Goal: Register for event/course

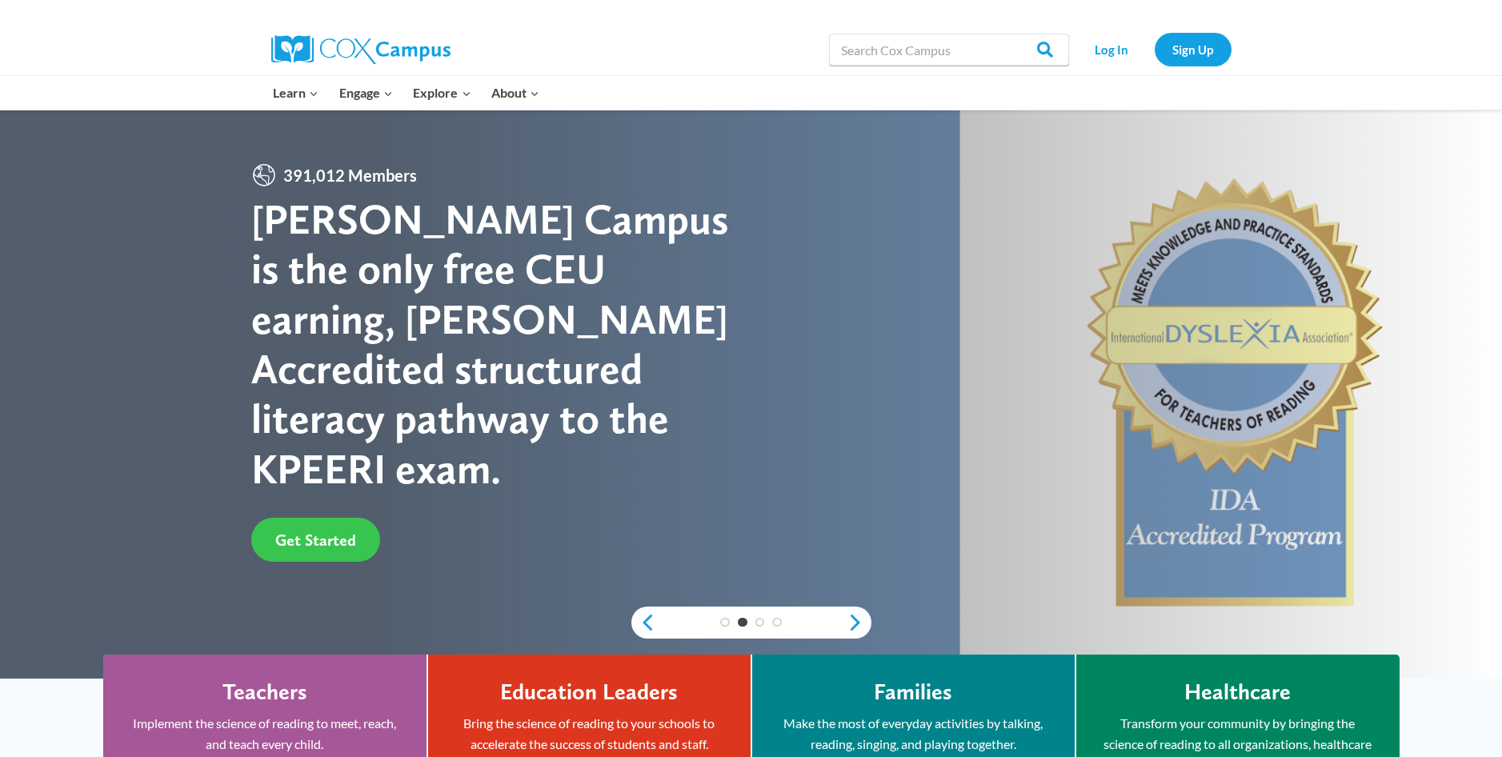
drag, startPoint x: 338, startPoint y: 520, endPoint x: 366, endPoint y: 531, distance: 29.1
click at [338, 531] on span "Get Started" at bounding box center [315, 540] width 81 height 19
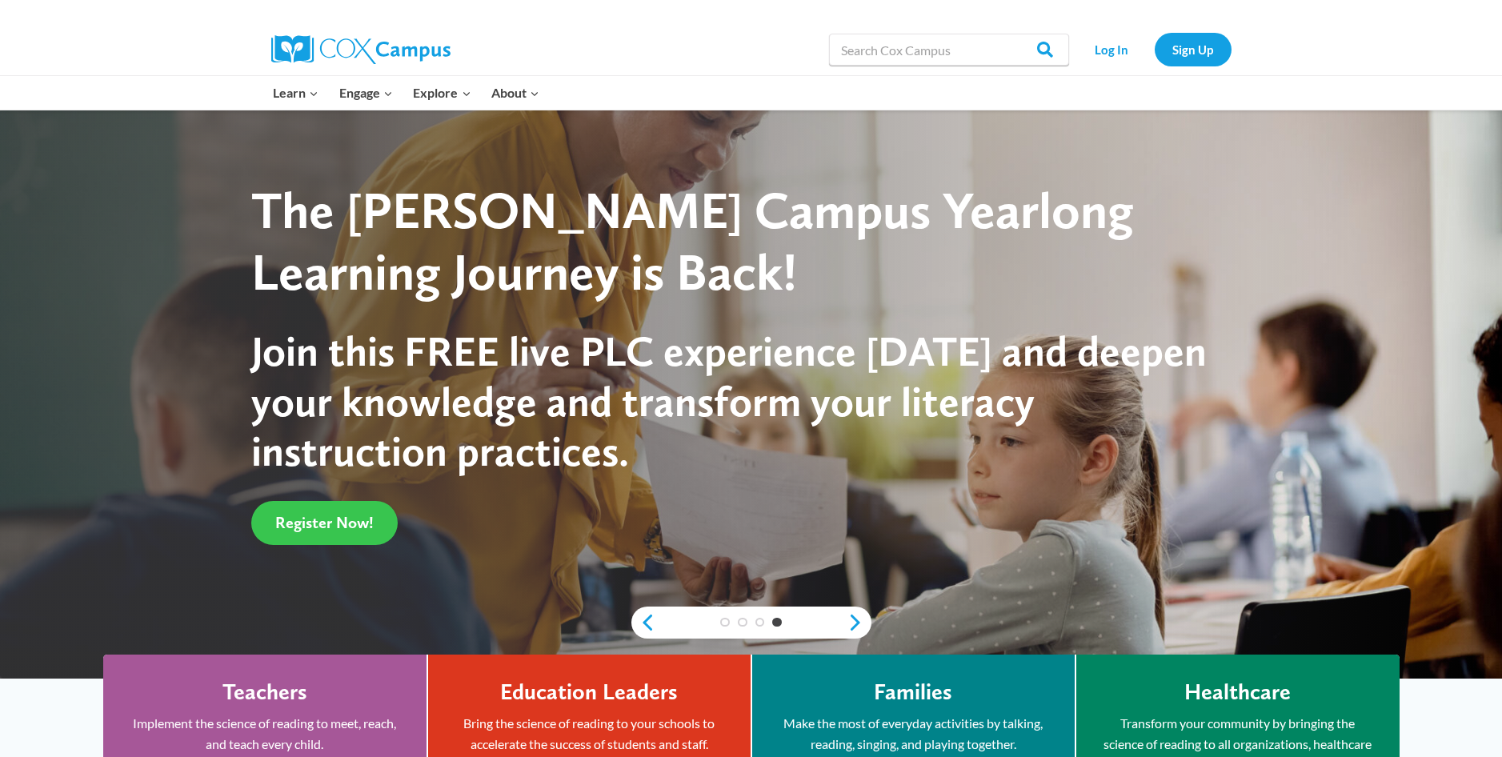
drag, startPoint x: 342, startPoint y: 519, endPoint x: 358, endPoint y: 515, distance: 16.3
click at [342, 519] on span "Register Now!" at bounding box center [324, 522] width 98 height 19
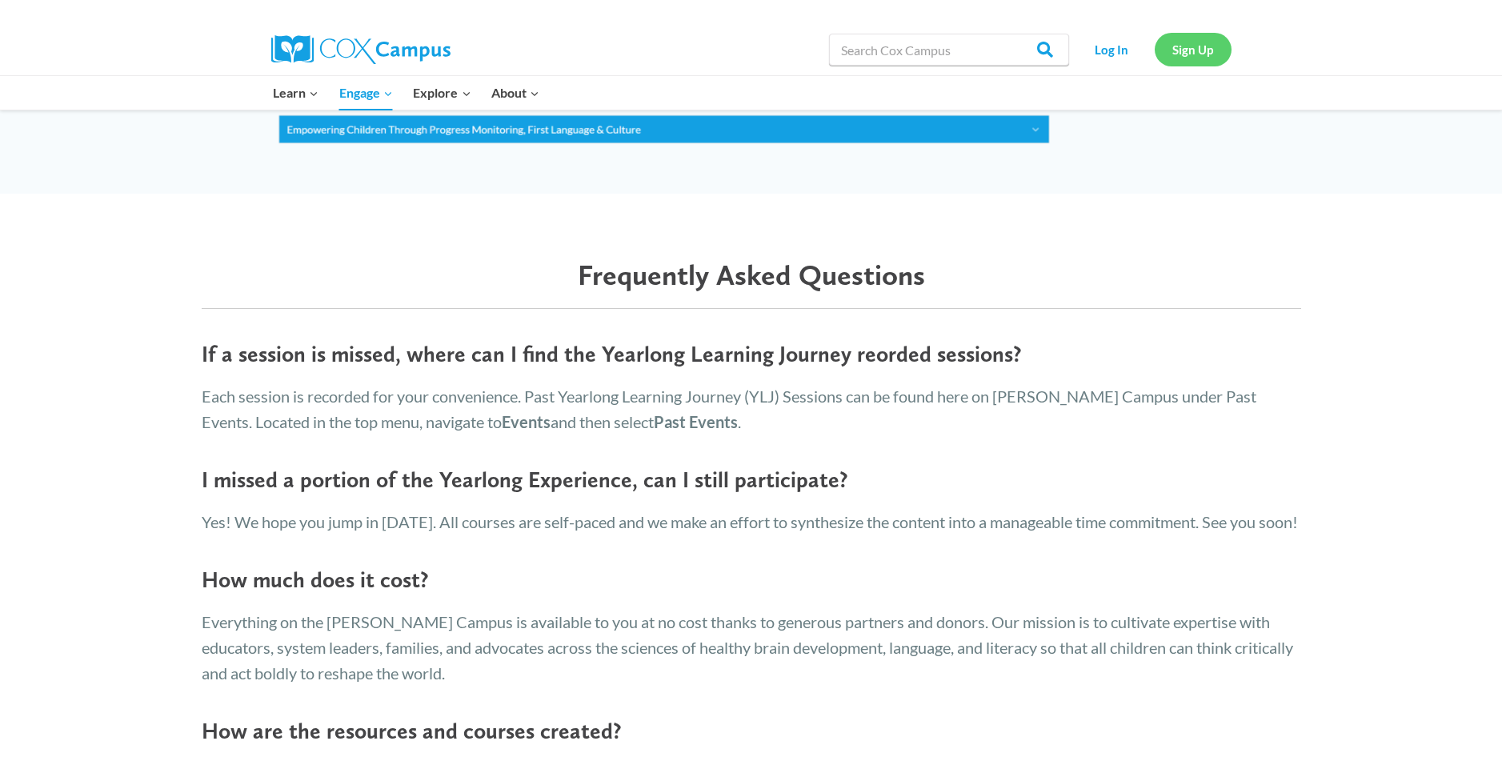
scroll to position [2961, 0]
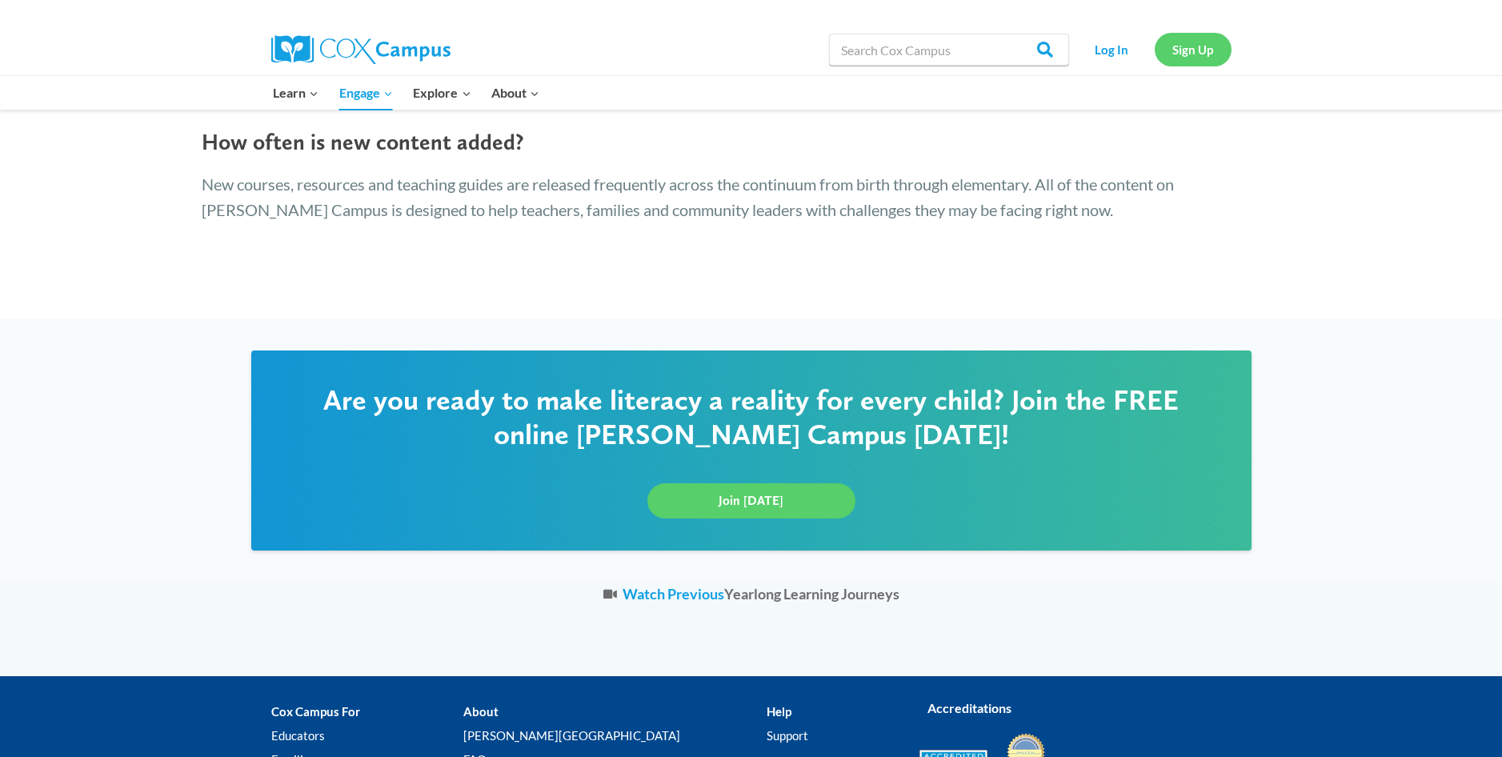
drag, startPoint x: 1201, startPoint y: 52, endPoint x: 1168, endPoint y: 63, distance: 34.7
click at [1201, 52] on link "Sign Up" at bounding box center [1193, 49] width 77 height 33
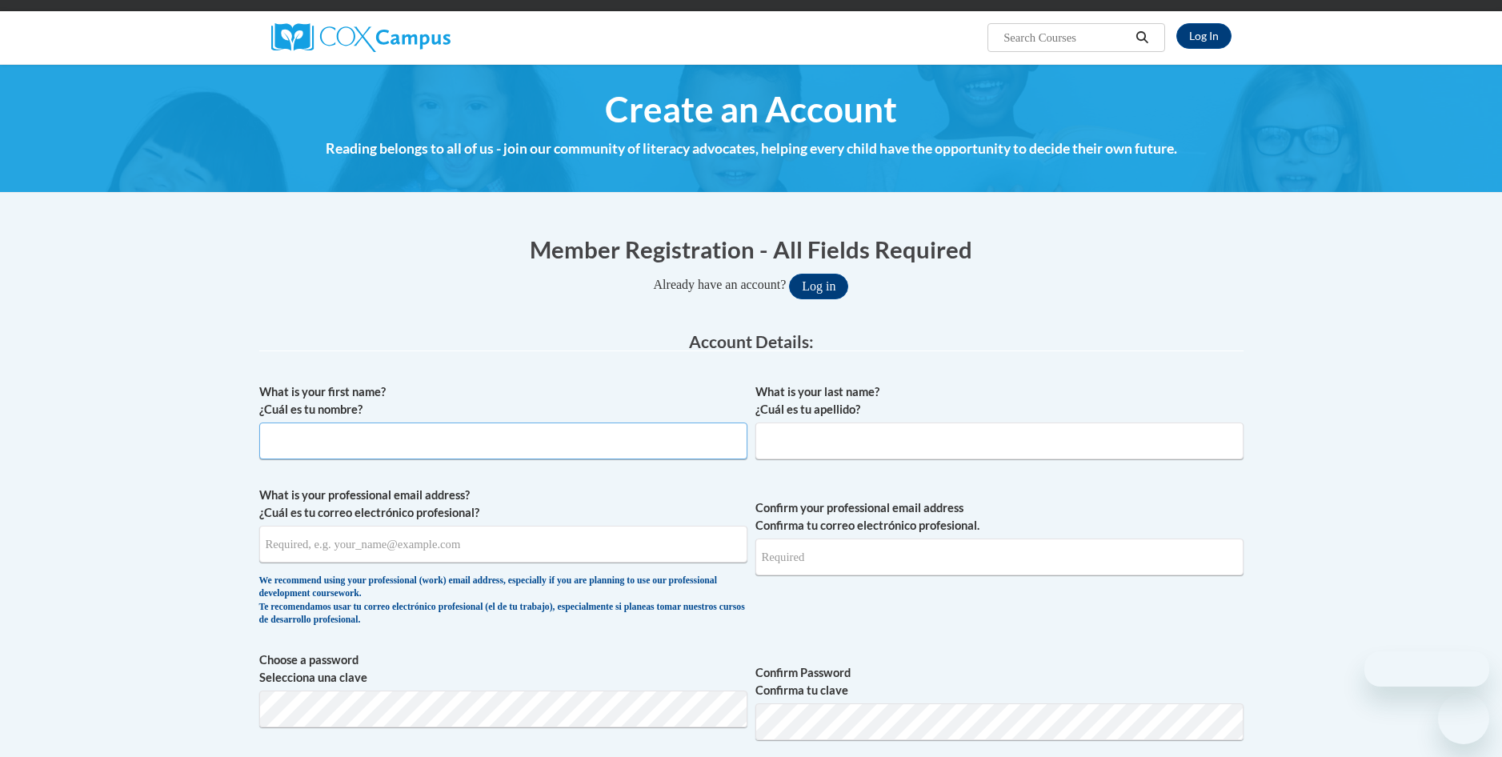
click at [317, 423] on input "What is your first name? ¿Cuál es tu nombre?" at bounding box center [503, 441] width 488 height 37
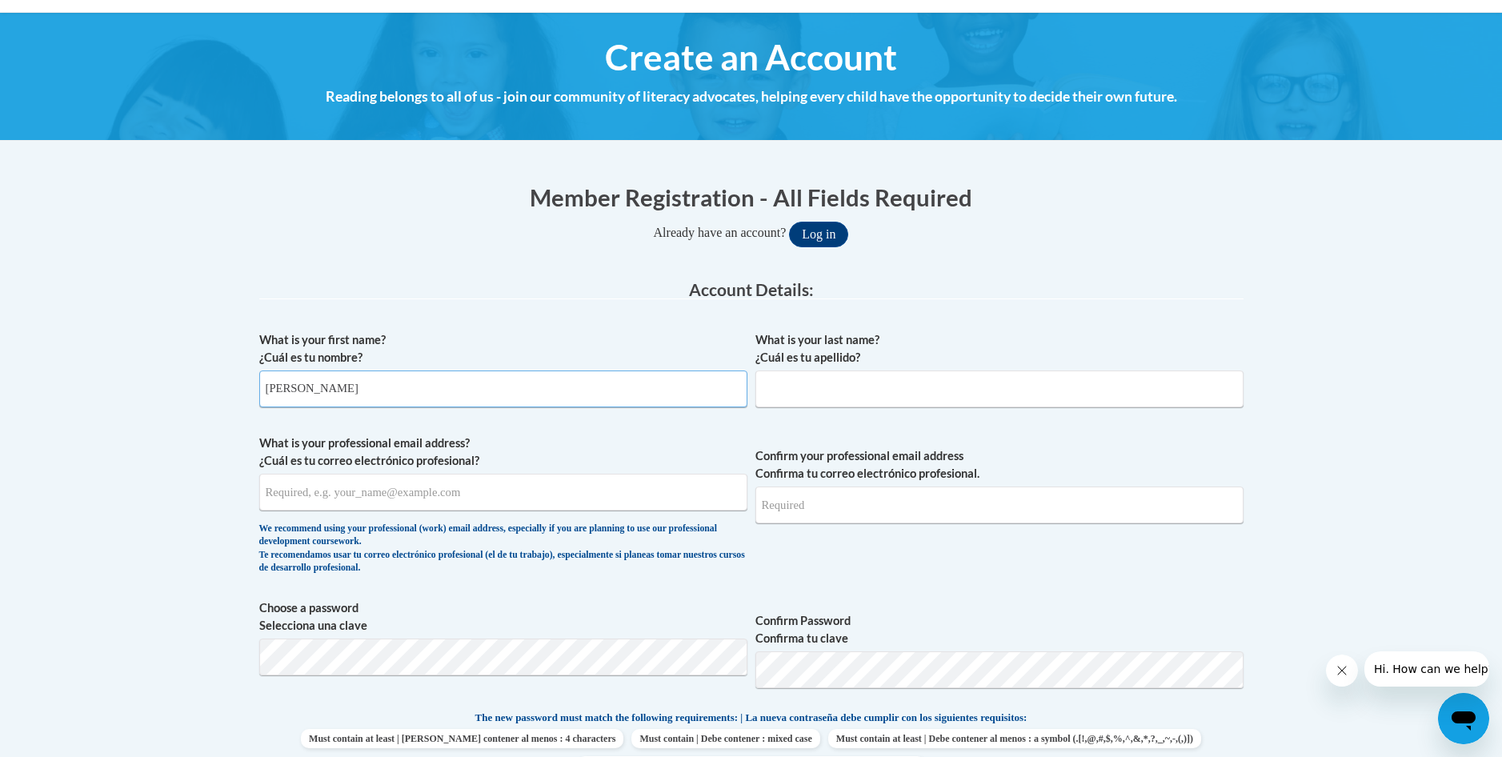
type input "Tammy"
drag, startPoint x: 779, startPoint y: 393, endPoint x: 799, endPoint y: 400, distance: 20.5
click at [779, 393] on input "What is your last name? ¿Cuál es tu apellido?" at bounding box center [999, 389] width 488 height 37
type input "Clark"
click at [298, 495] on input "What is your professional email address? ¿Cuál es tu correo electrónico profesi…" at bounding box center [503, 492] width 488 height 37
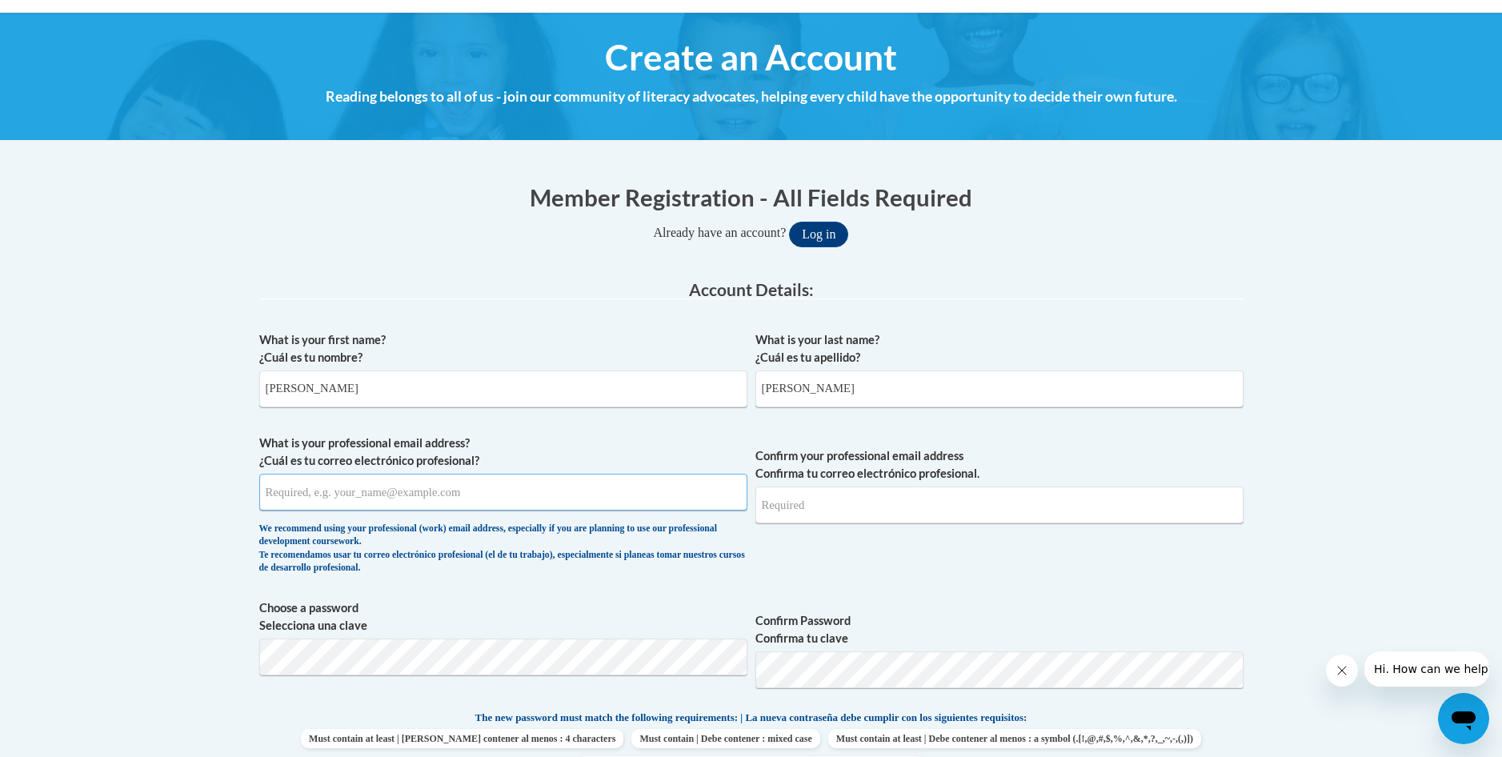
type input "tclark2228@gmail.com"
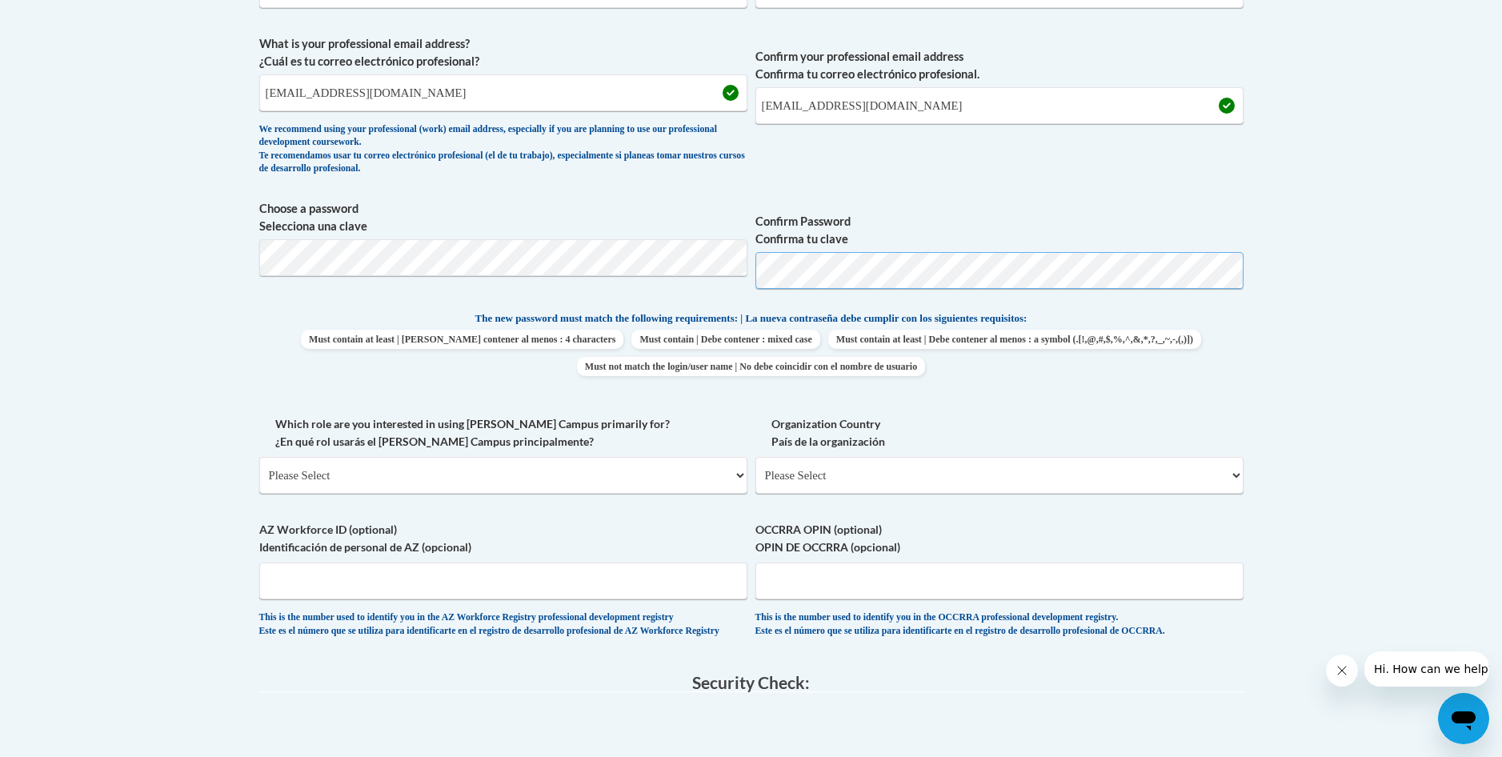
scroll to position [560, 0]
click at [439, 475] on select "Please Select College/University | Colegio/Universidad Community/Nonprofit Part…" at bounding box center [503, 474] width 488 height 37
select select "fbf2d438-af2f-41f8-98f1-81c410e29de3"
click at [259, 456] on select "Please Select College/University | Colegio/Universidad Community/Nonprofit Part…" at bounding box center [503, 474] width 488 height 37
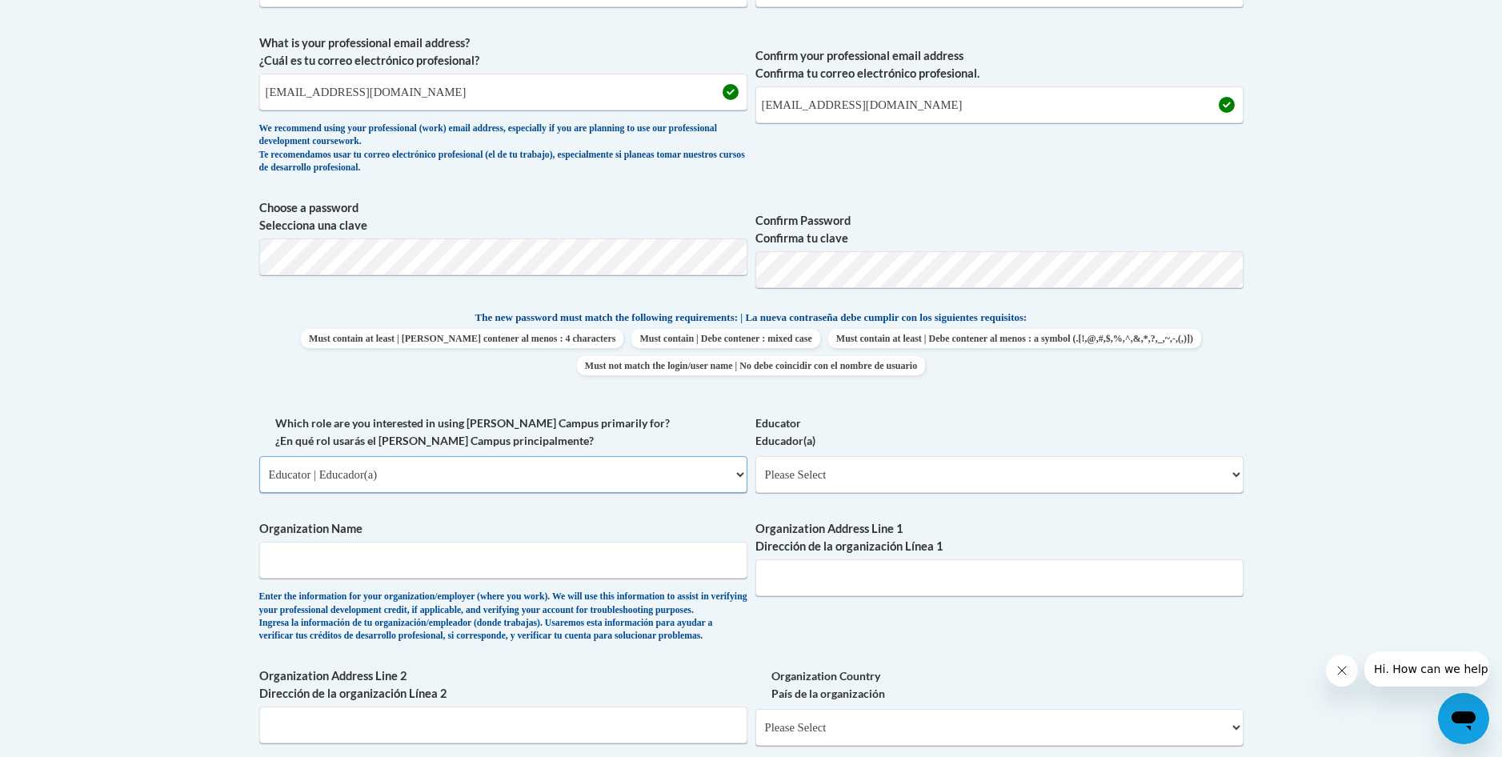
drag, startPoint x: 441, startPoint y: 480, endPoint x: 453, endPoint y: 480, distance: 12.0
click at [441, 480] on select "Please Select College/University | Colegio/Universidad Community/Nonprofit Part…" at bounding box center [503, 474] width 488 height 37
click at [259, 456] on select "Please Select College/University | Colegio/Universidad Community/Nonprofit Part…" at bounding box center [503, 474] width 488 height 37
click at [802, 475] on select "Please Select Early Learning/Daycare Teacher/Family Home Care Provider | Maestr…" at bounding box center [999, 474] width 488 height 37
click at [755, 456] on select "Please Select Early Learning/Daycare Teacher/Family Home Care Provider | Maestr…" at bounding box center [999, 474] width 488 height 37
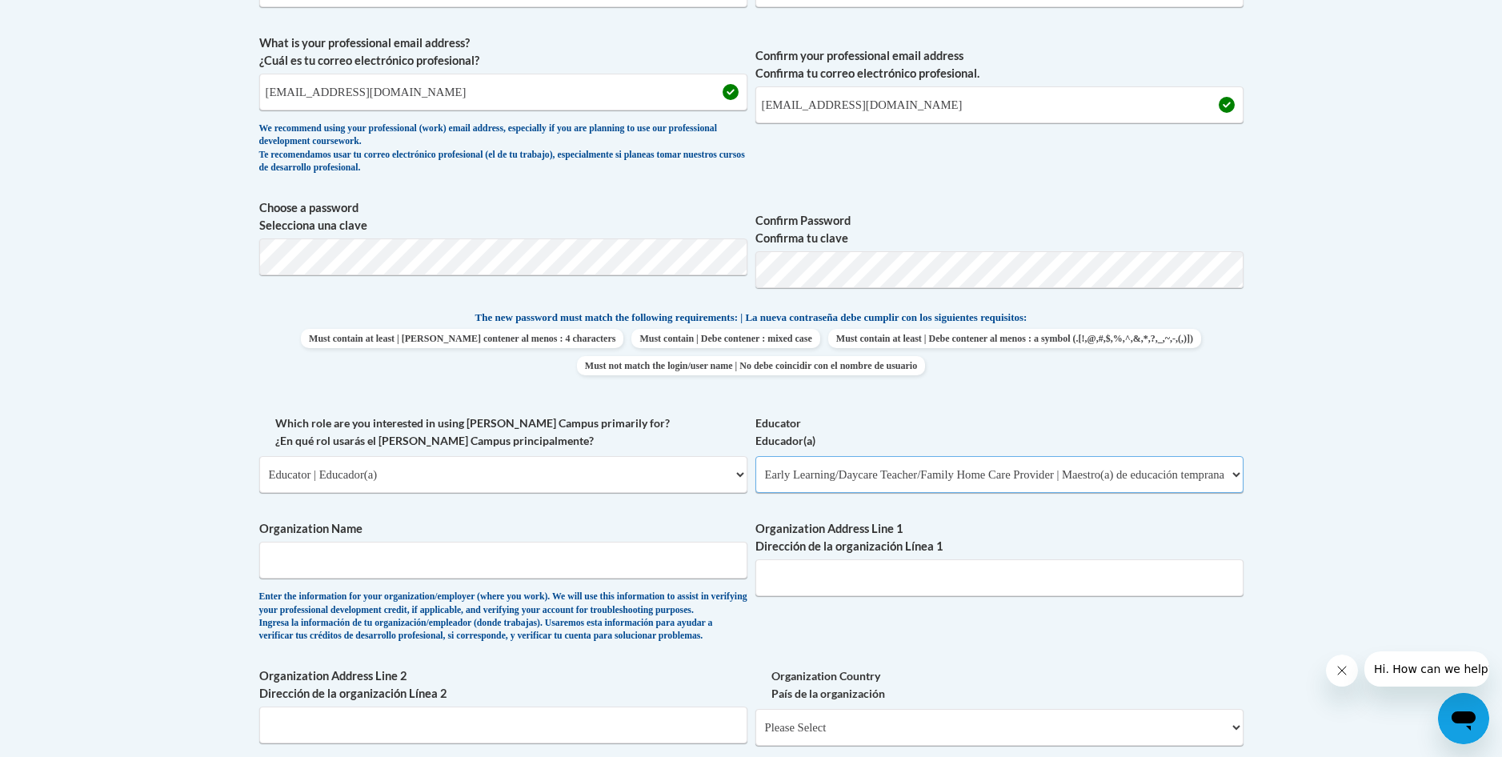
click at [1238, 471] on select "Please Select Early Learning/Daycare Teacher/Family Home Care Provider | Maestr…" at bounding box center [999, 474] width 488 height 37
select select "67563ca1-16dc-4830-a7b3-94a34bed3689"
click at [755, 456] on select "Please Select Early Learning/Daycare Teacher/Family Home Care Provider | Maestr…" at bounding box center [999, 474] width 488 height 37
drag, startPoint x: 312, startPoint y: 559, endPoint x: 355, endPoint y: 552, distance: 43.8
click at [312, 559] on input "Organization Name" at bounding box center [503, 560] width 488 height 37
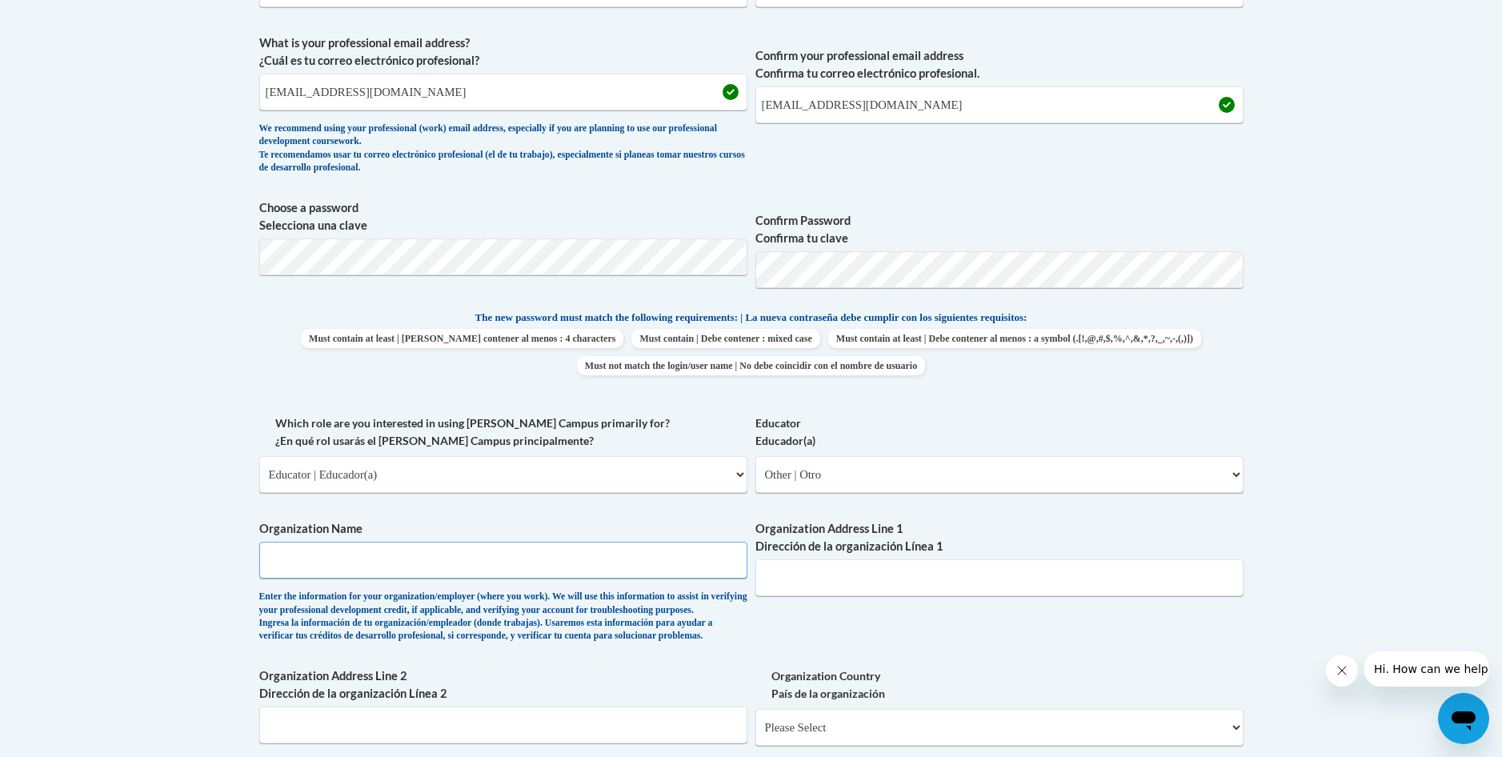
type input "Butterfly Garden Academy 6040 Frankfort road shelbyville ky 40065"
type input "340 Beasley lane"
drag, startPoint x: 861, startPoint y: 583, endPoint x: 704, endPoint y: 568, distance: 157.6
click at [704, 568] on div "What is your first name? ¿Cuál es tu nombre? Tammy What is your last name? ¿Cuá…" at bounding box center [751, 414] width 984 height 983
type input "6040 Frankfort Road Shelbyville Ky 40065"
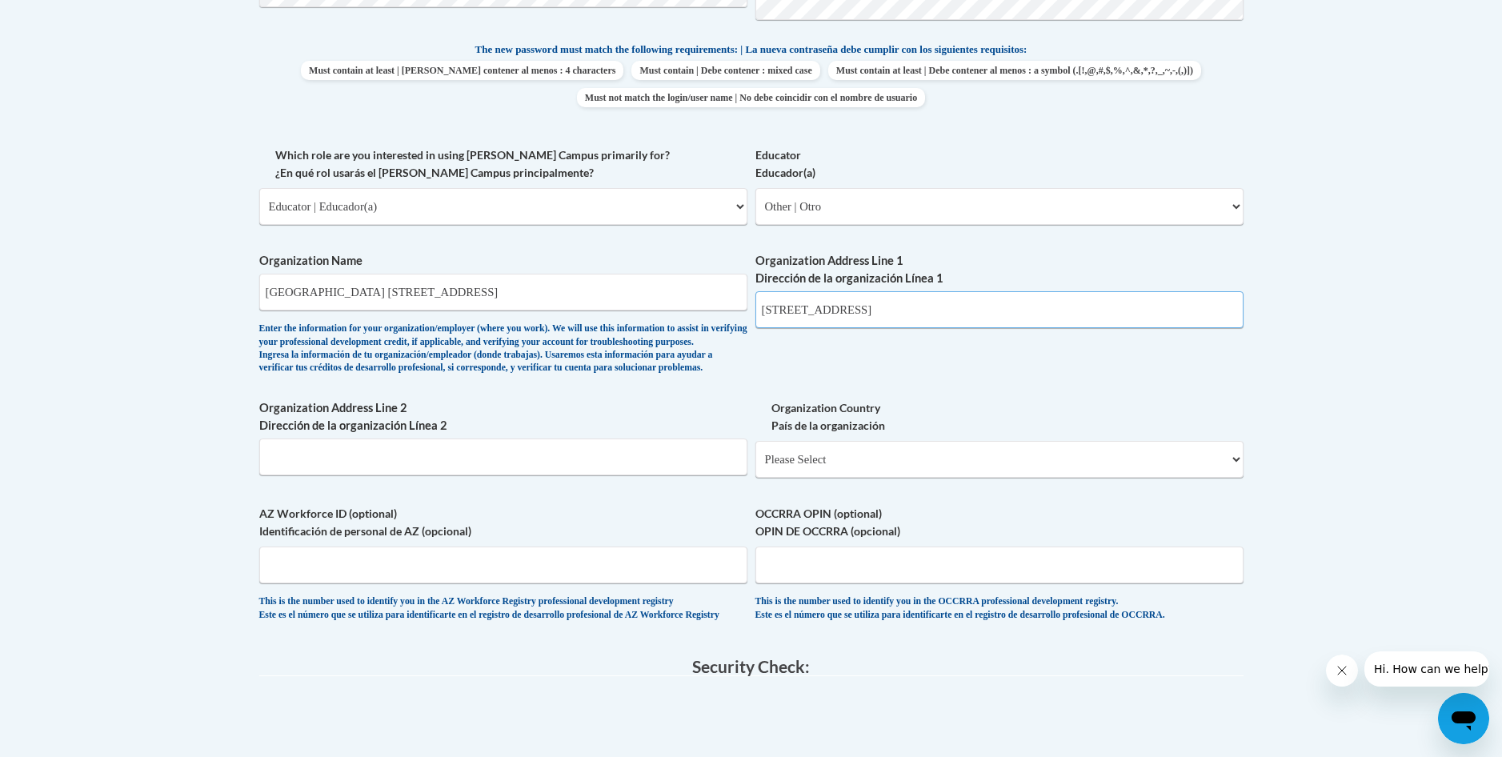
scroll to position [880, 0]
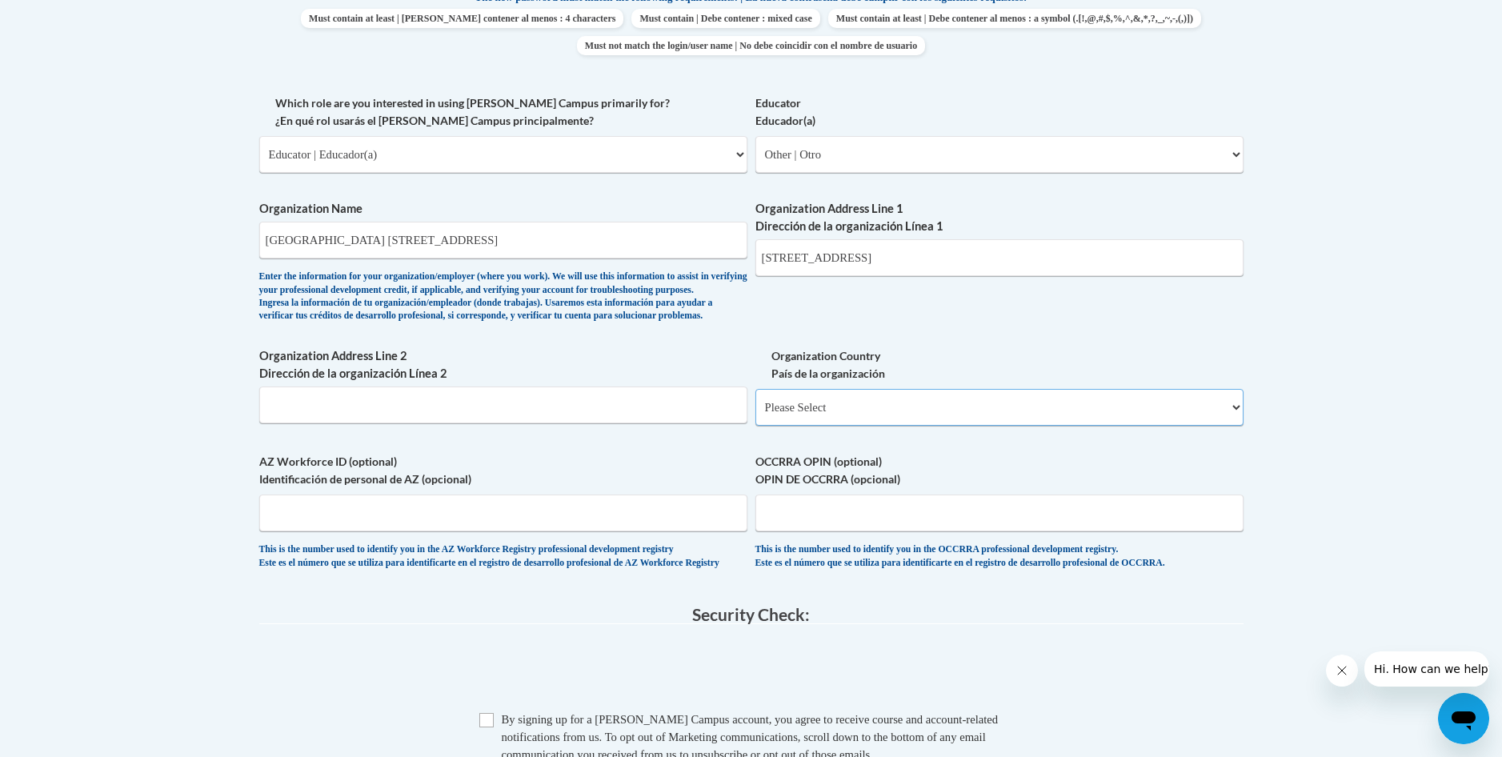
click at [857, 426] on select "Please Select United States | Estados Unidos Outside of the United States | Fue…" at bounding box center [999, 407] width 488 height 37
select select "ad49bcad-a171-4b2e-b99c-48b446064914"
click at [755, 415] on select "Please Select United States | Estados Unidos Outside of the United States | Fue…" at bounding box center [999, 407] width 488 height 37
select select
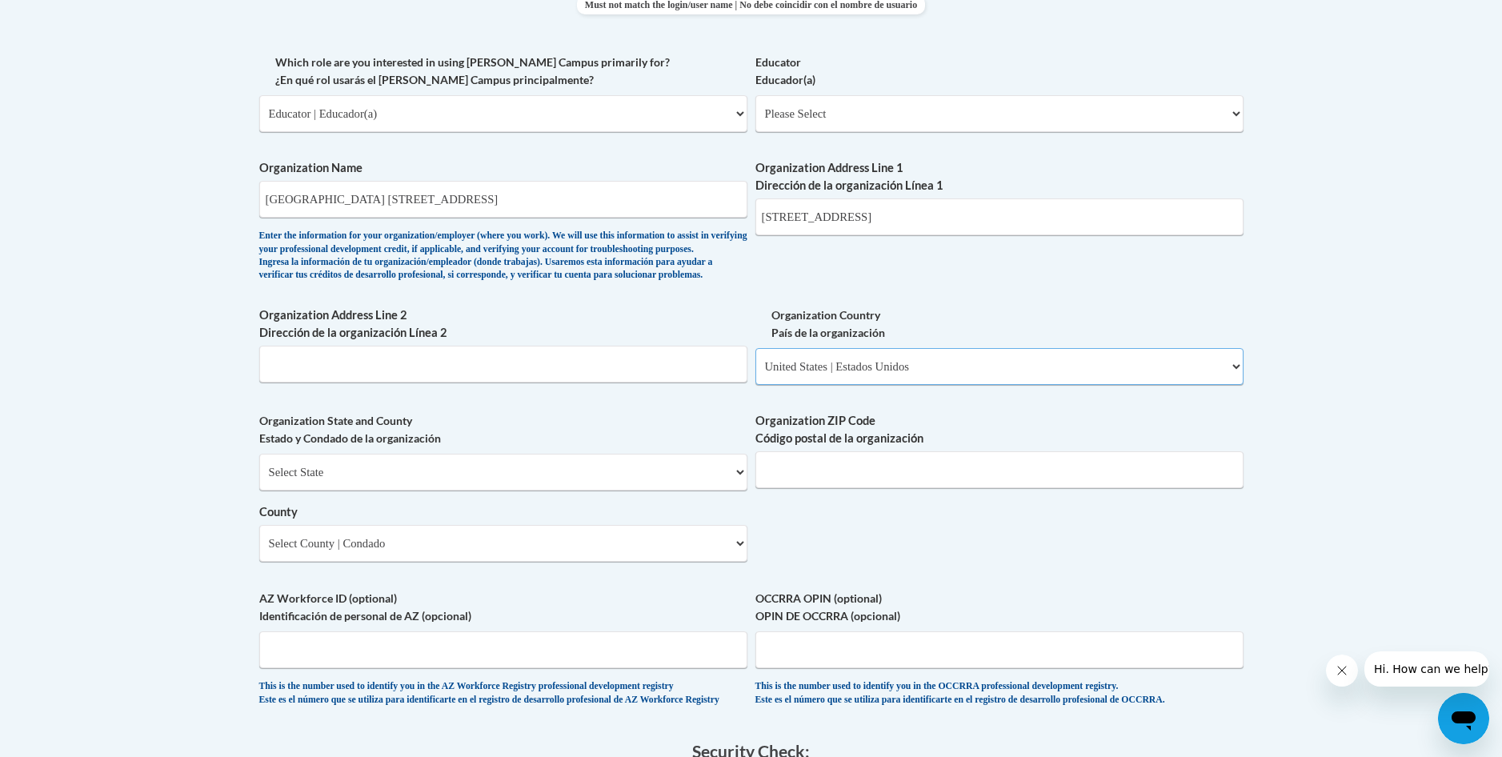
scroll to position [960, 0]
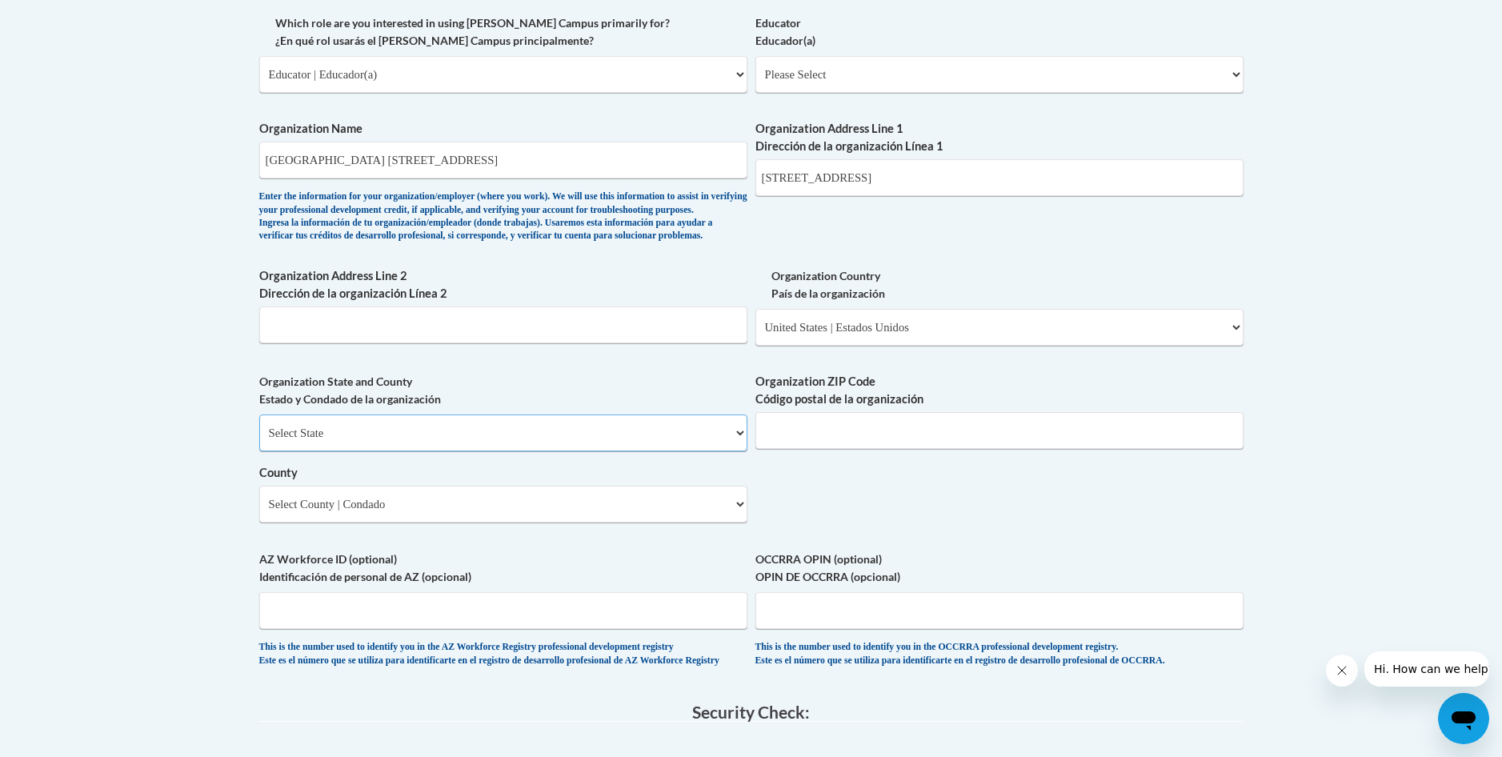
click at [386, 451] on select "Select State Alabama Alaska Arizona Arkansas California Colorado Connecticut De…" at bounding box center [503, 433] width 488 height 37
select select "Kentucky"
click at [259, 441] on select "Select State Alabama Alaska Arizona Arkansas California Colorado Connecticut De…" at bounding box center [503, 433] width 488 height 37
drag, startPoint x: 815, startPoint y: 456, endPoint x: 862, endPoint y: 470, distance: 49.1
click at [813, 449] on input "Organization ZIP Code Código postal de la organización" at bounding box center [999, 430] width 488 height 37
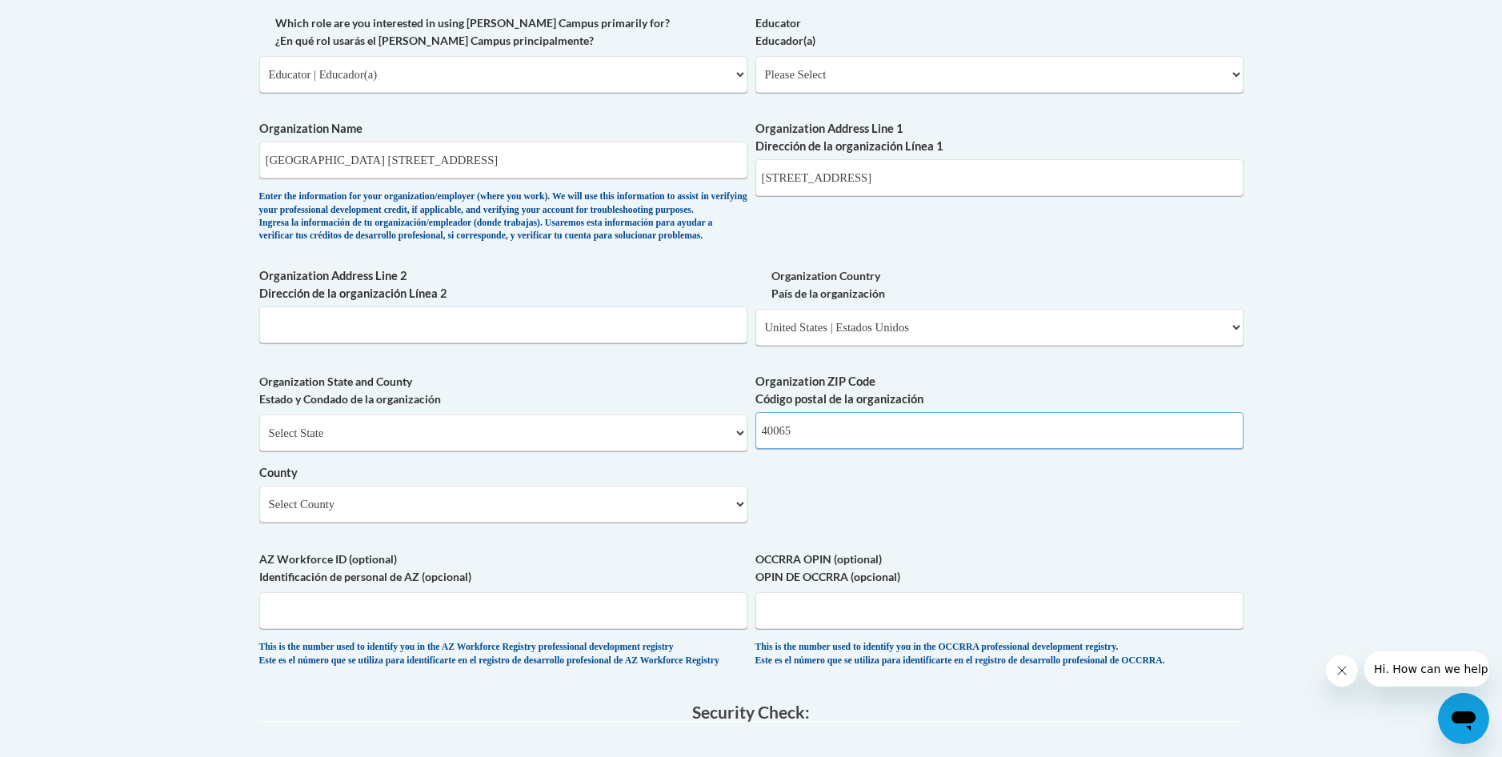
type input "40065"
click at [386, 523] on select "Select County Adair Allen Anderson Ballard Barren Bath Bell Boone Bourbon Boyd …" at bounding box center [503, 504] width 488 height 37
select select "Shelby"
click at [259, 512] on select "Select County Adair Allen Anderson Ballard Barren Bath Bell Boone Bourbon Boyd …" at bounding box center [503, 504] width 488 height 37
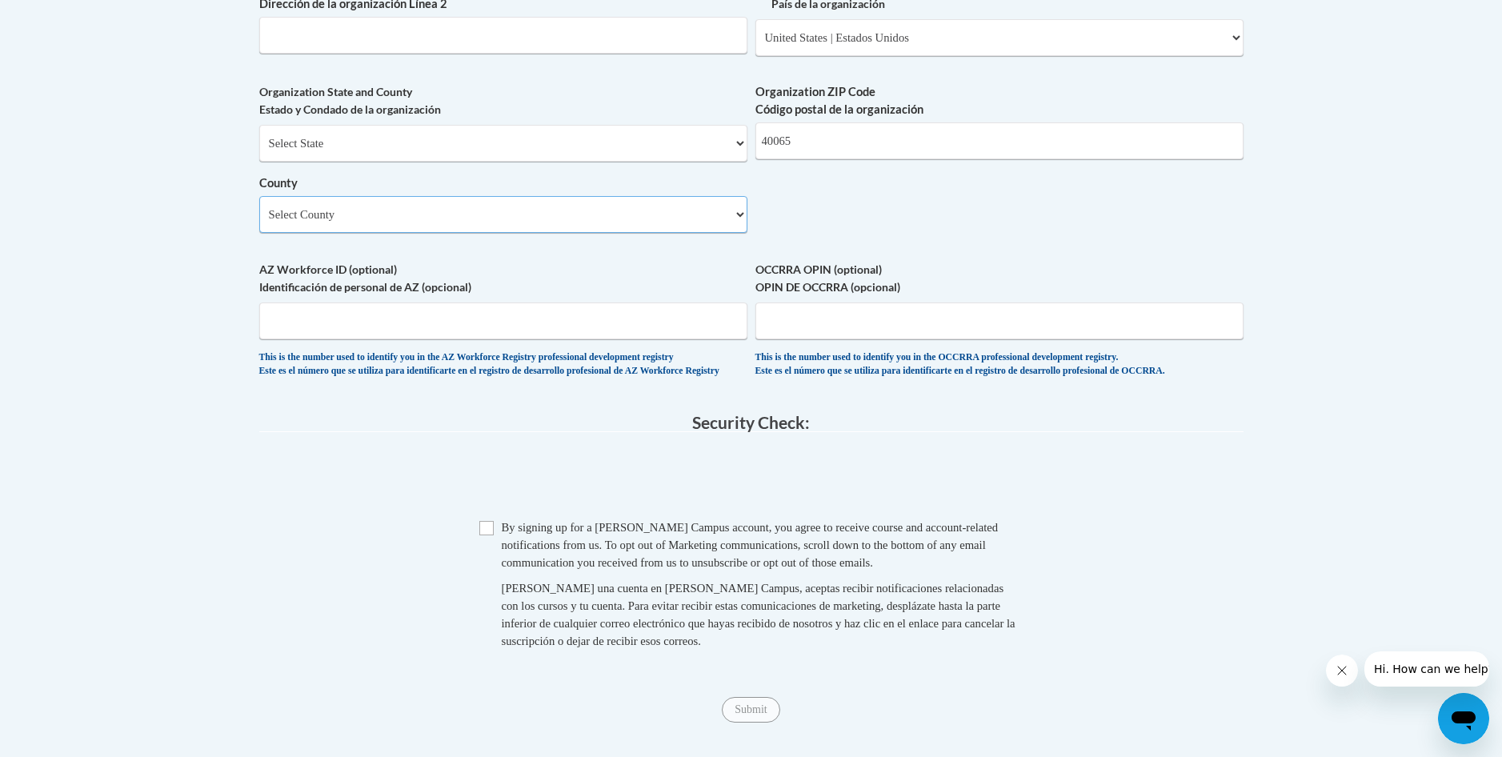
scroll to position [1280, 0]
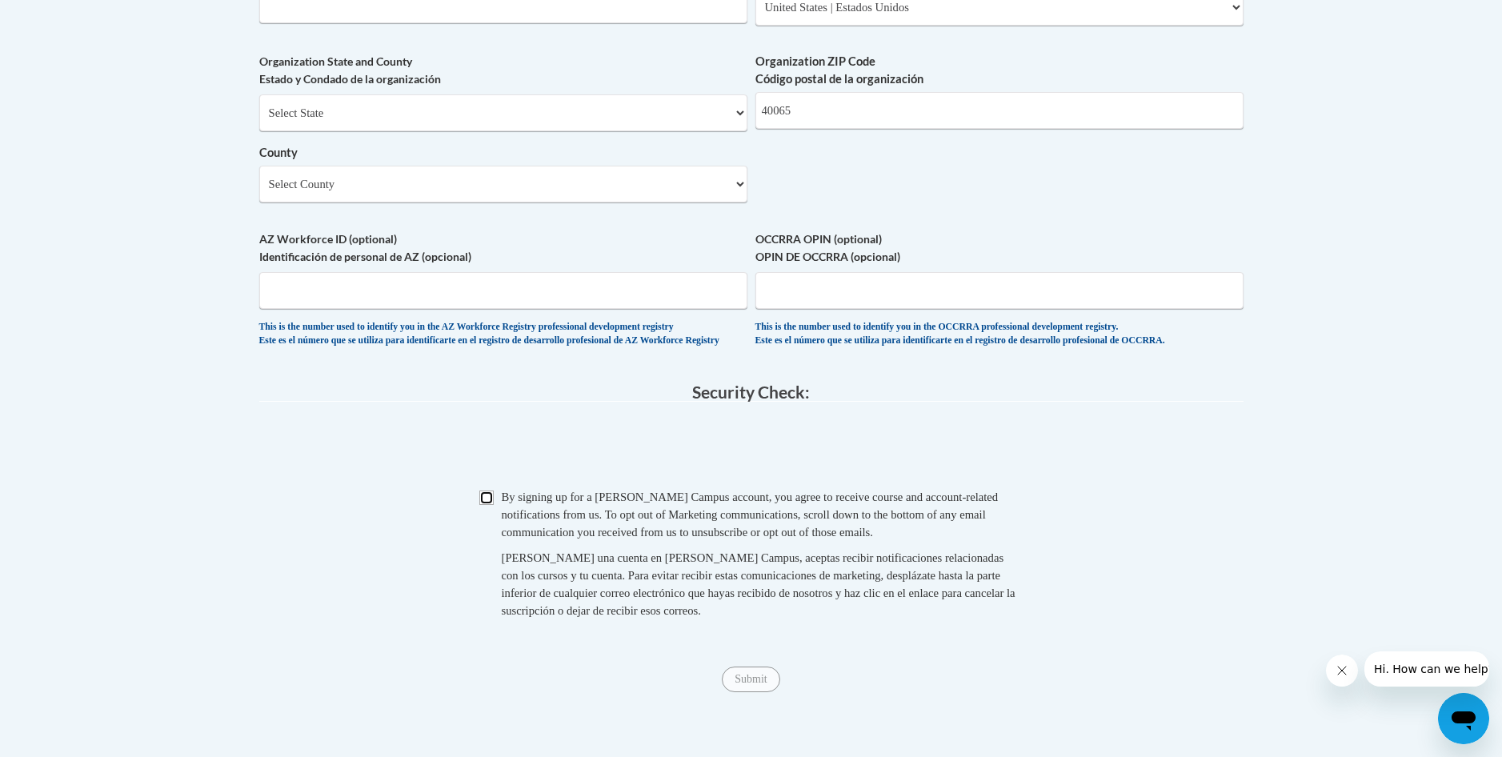
click at [483, 505] on input "Checkbox" at bounding box center [486, 498] width 14 height 14
checkbox input "true"
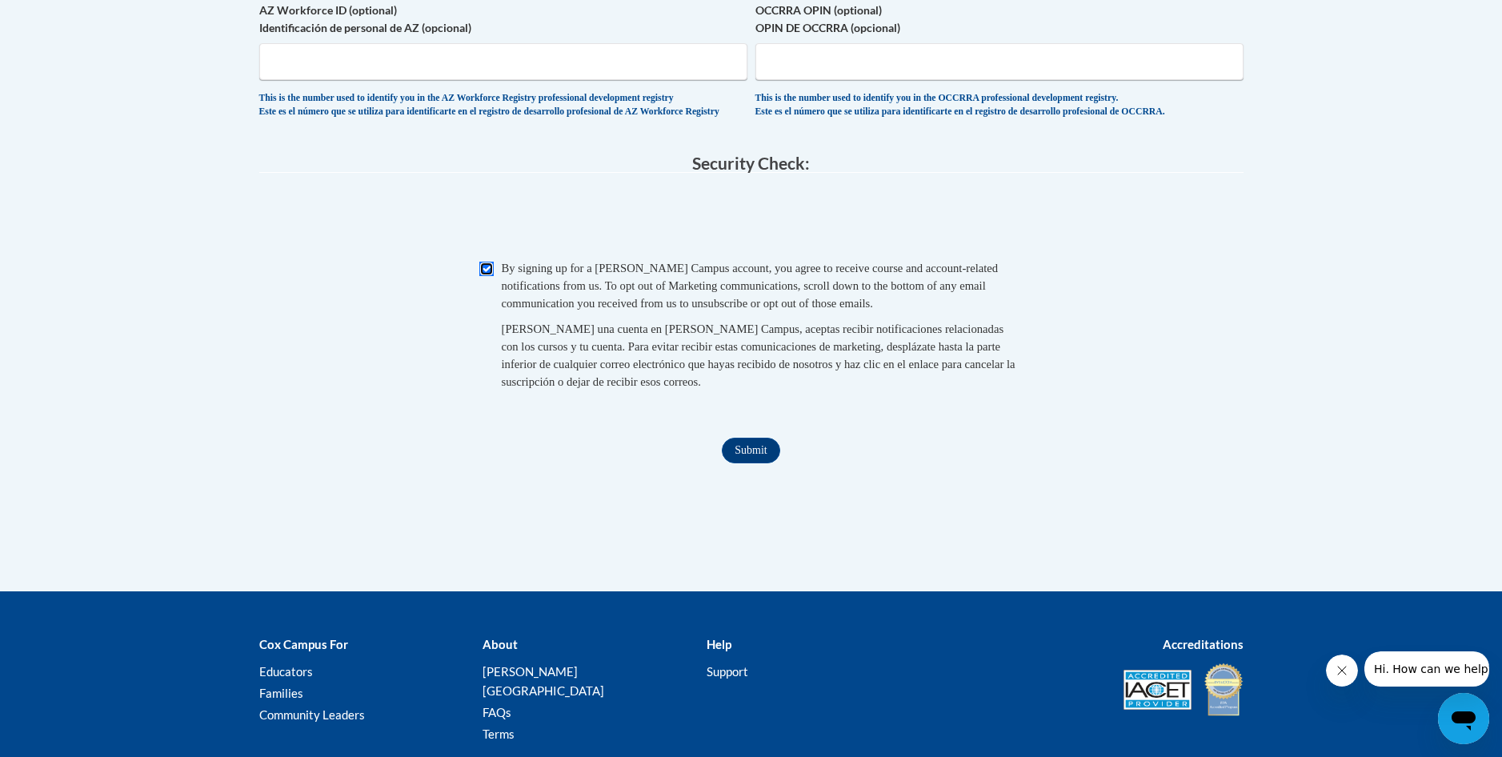
scroll to position [1520, 0]
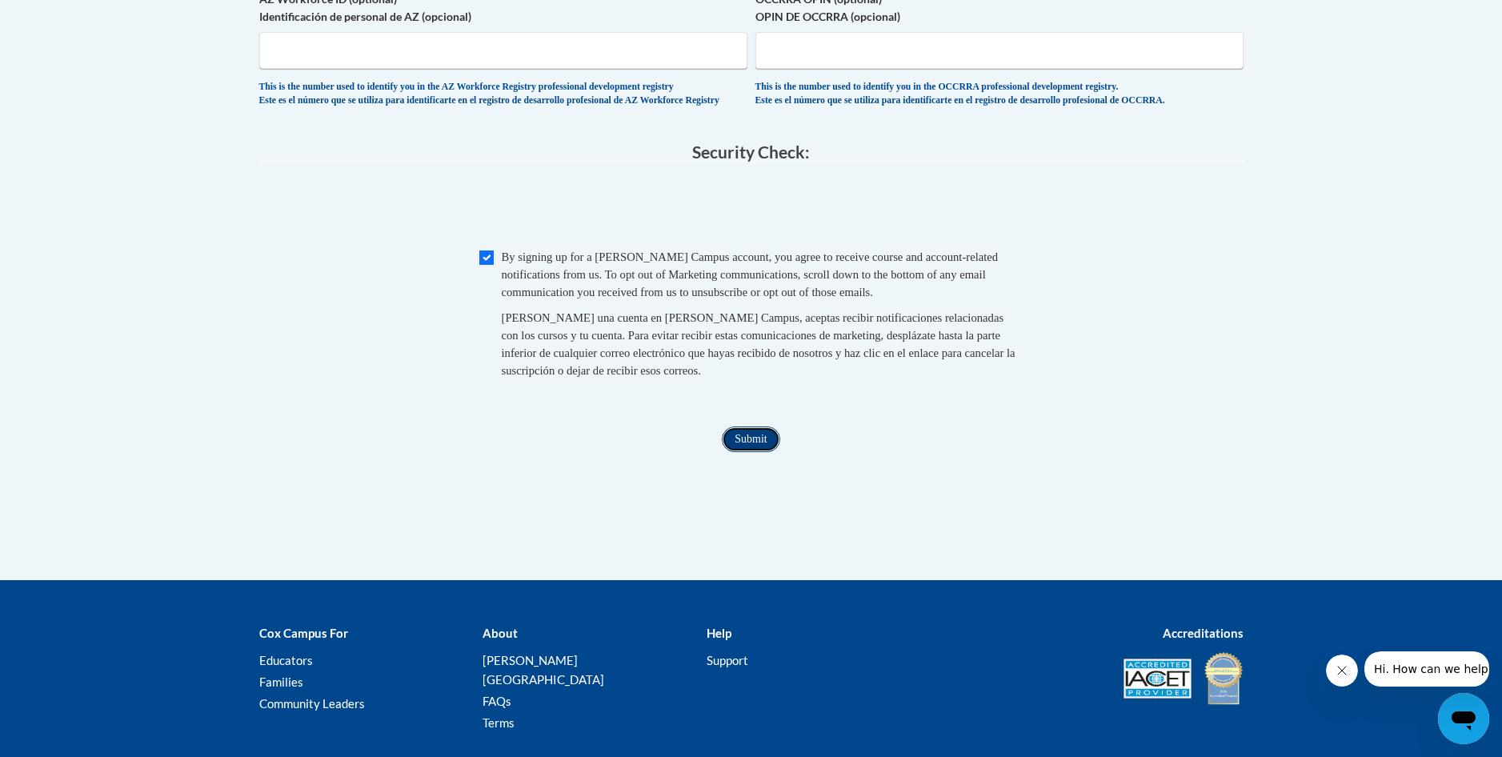
click at [764, 452] on input "Submit" at bounding box center [751, 440] width 58 height 26
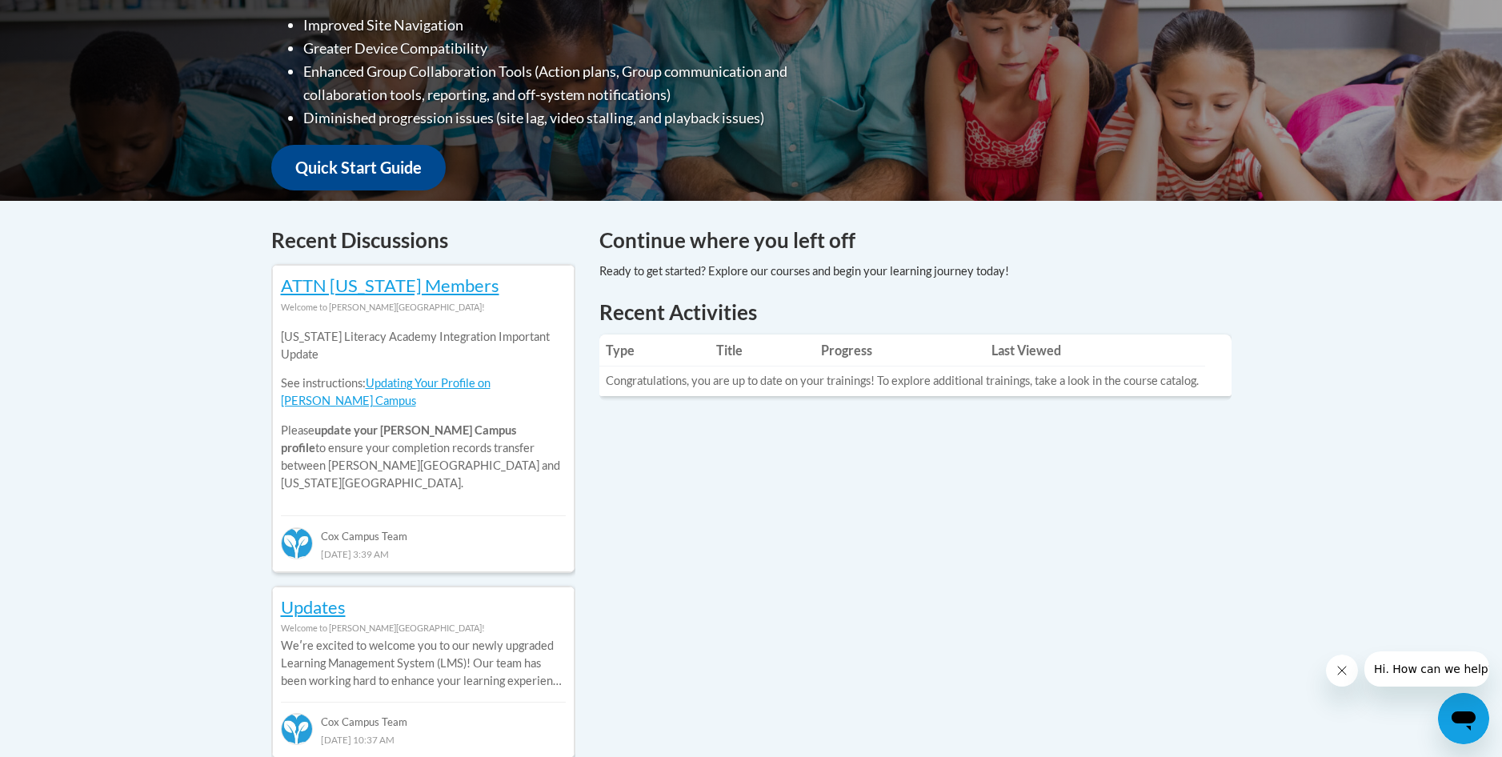
scroll to position [400, 0]
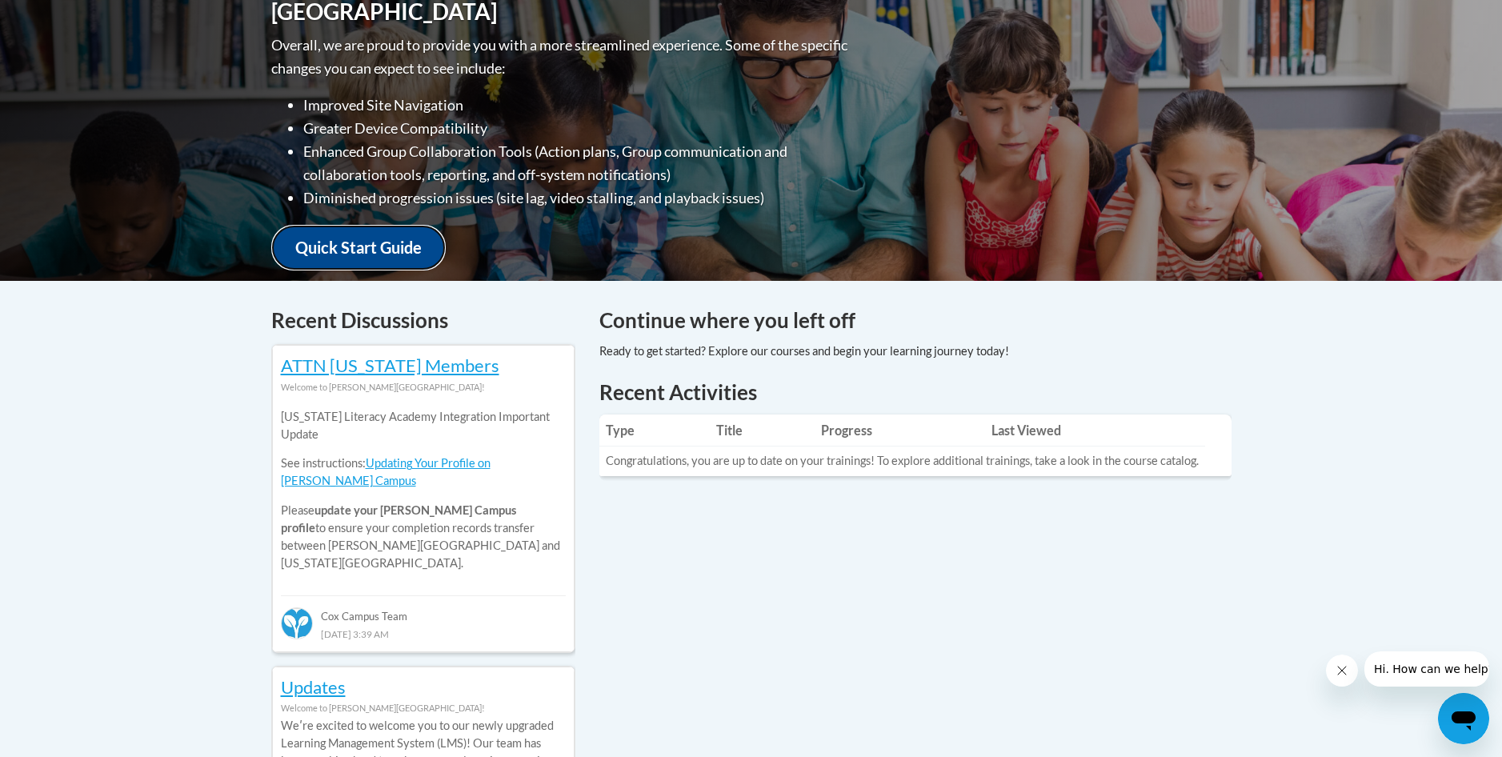
click at [386, 226] on link "Quick Start Guide" at bounding box center [358, 248] width 174 height 46
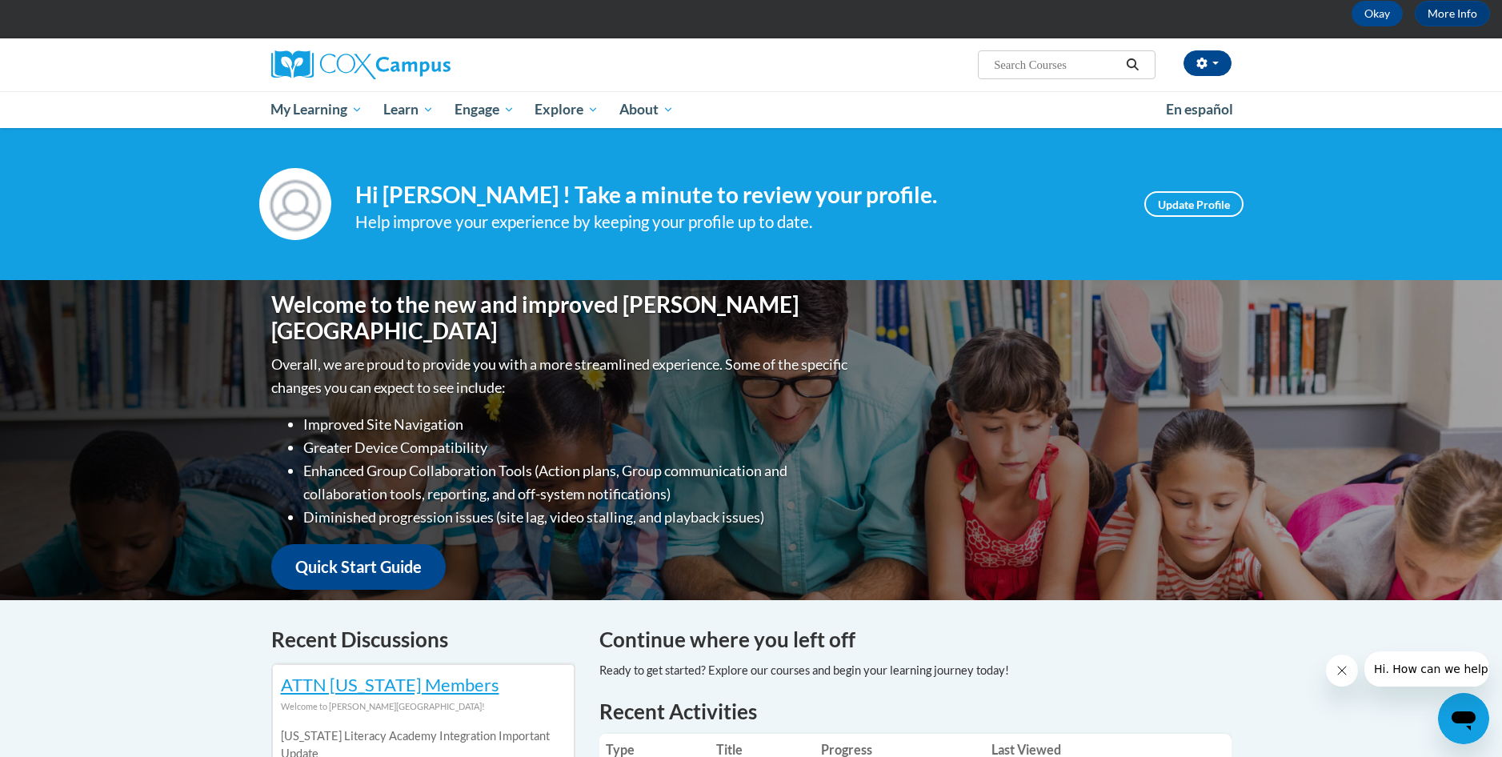
scroll to position [80, 0]
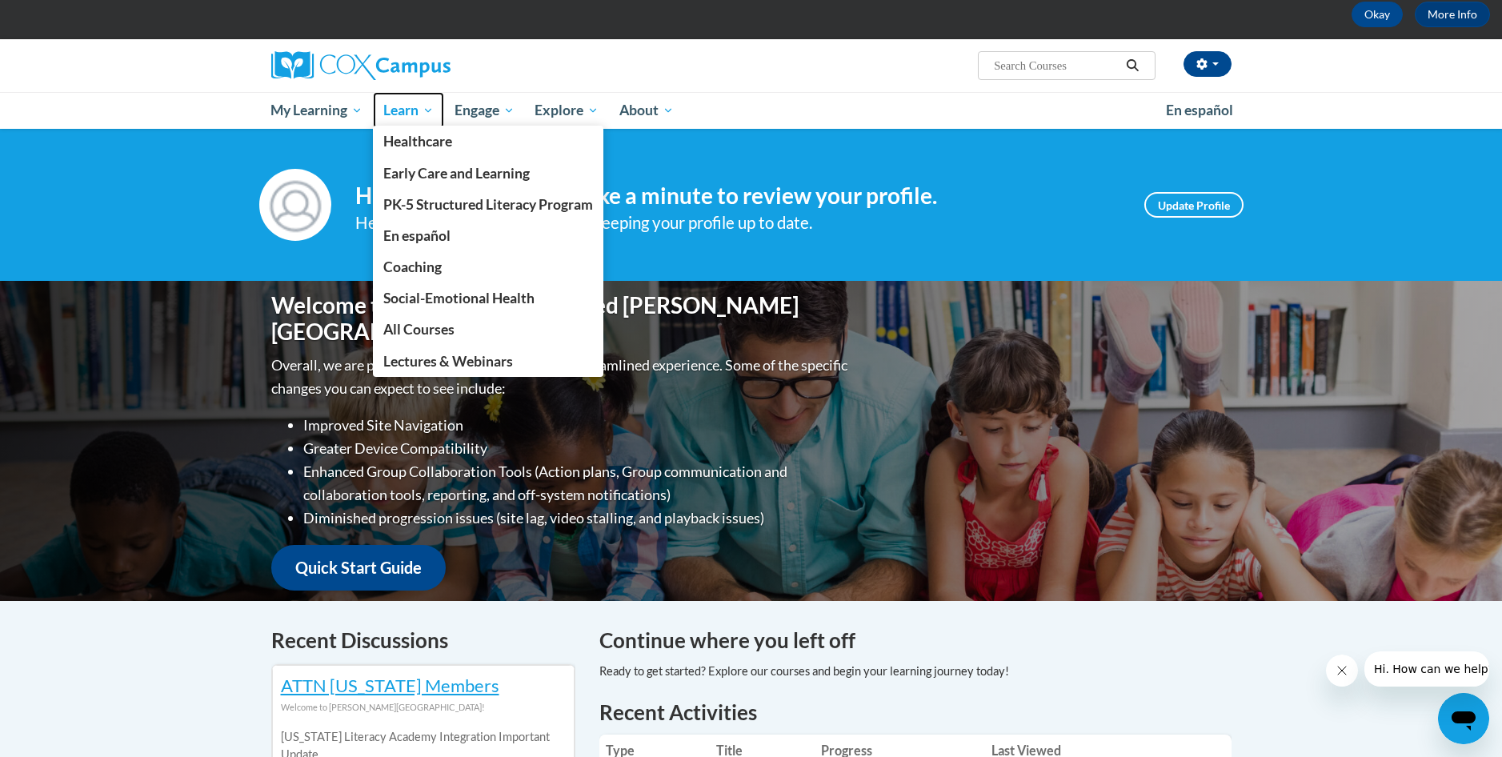
click at [375, 101] on link "Learn" at bounding box center [408, 110] width 71 height 37
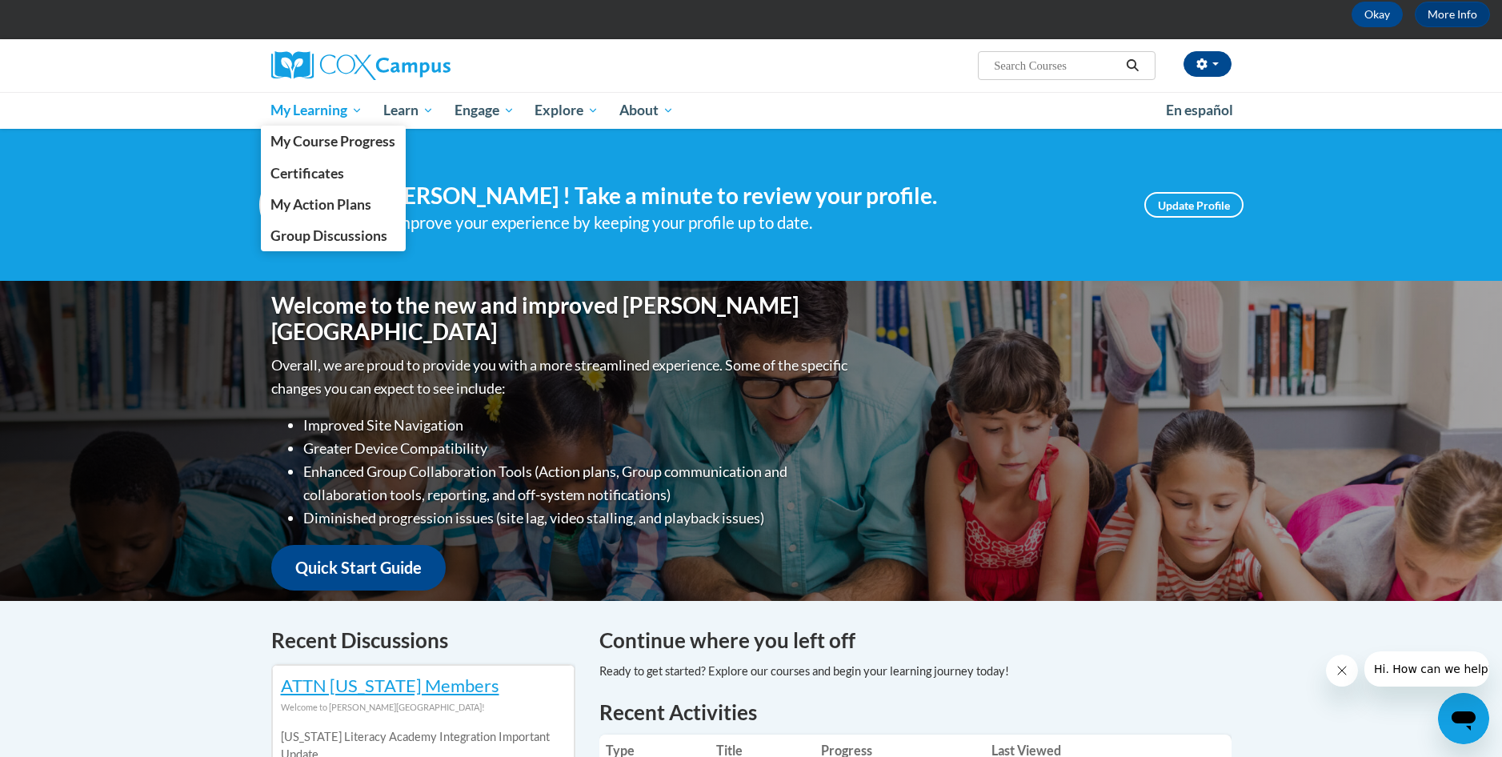
click at [340, 118] on span "My Learning" at bounding box center [316, 110] width 92 height 19
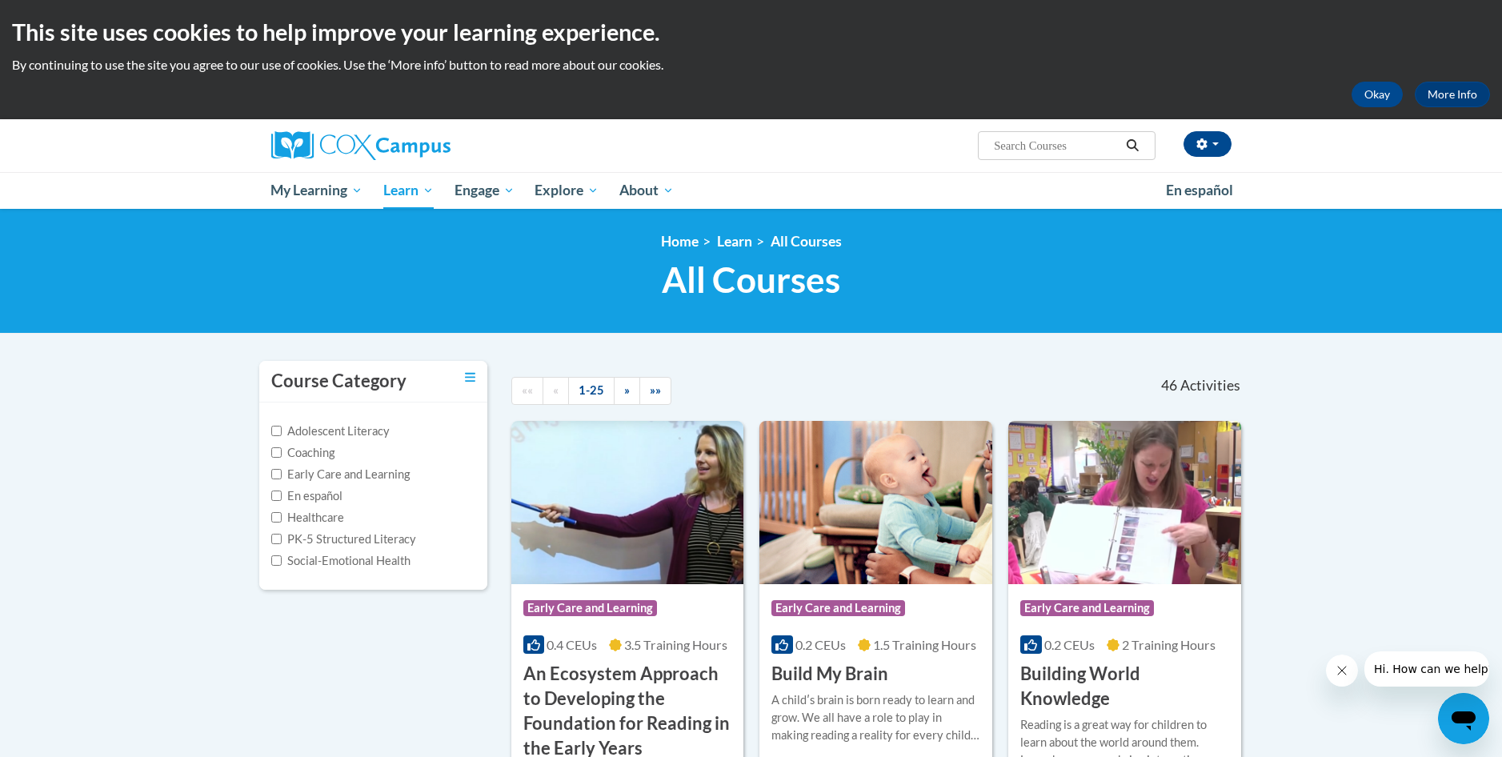
click at [341, 478] on label "Early Care and Learning" at bounding box center [340, 475] width 138 height 18
click at [273, 470] on input "Early Care and Learning" at bounding box center [276, 474] width 10 height 10
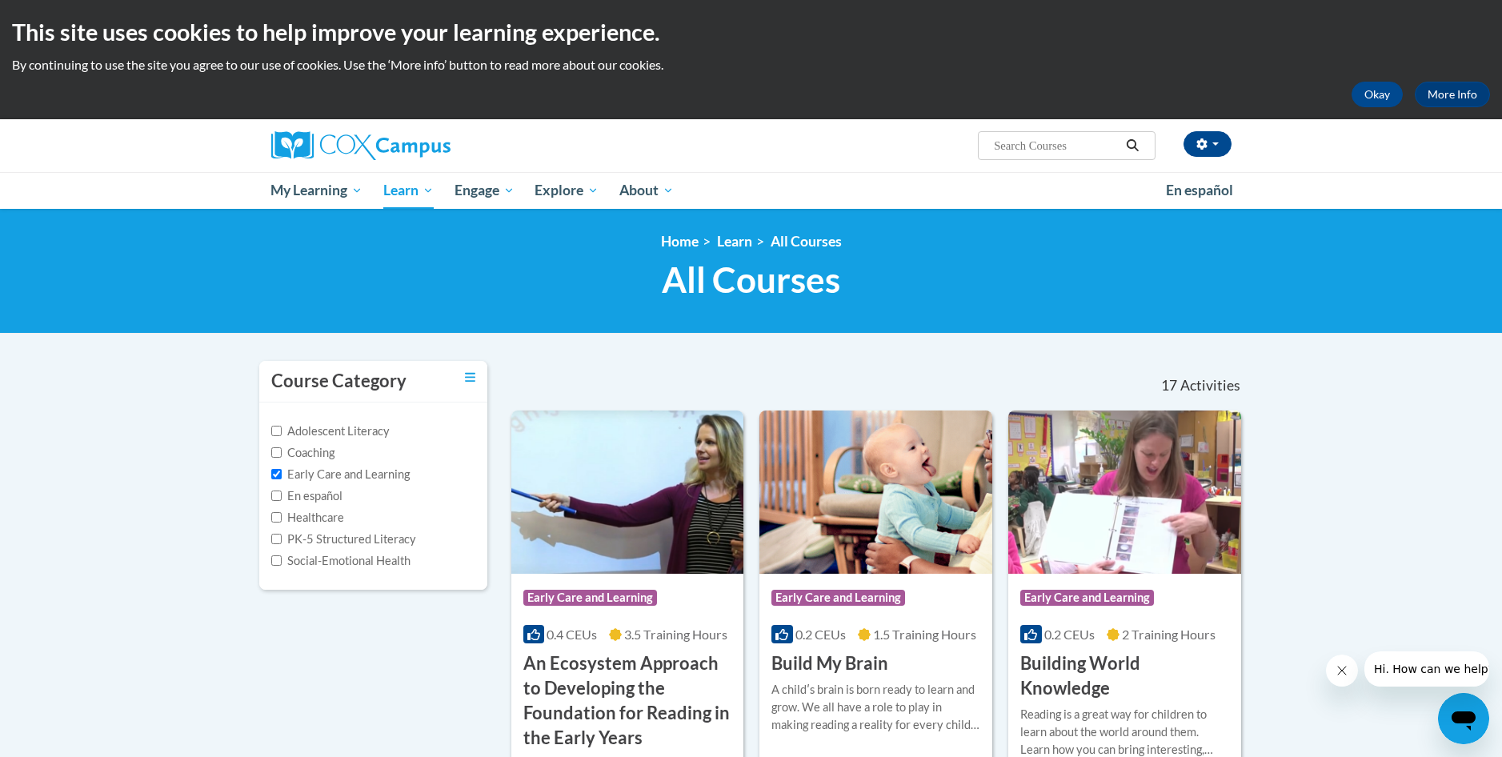
click at [285, 476] on label "Early Care and Learning" at bounding box center [340, 475] width 138 height 18
click at [282, 476] on input "Early Care and Learning" at bounding box center [276, 474] width 10 height 10
checkbox input "false"
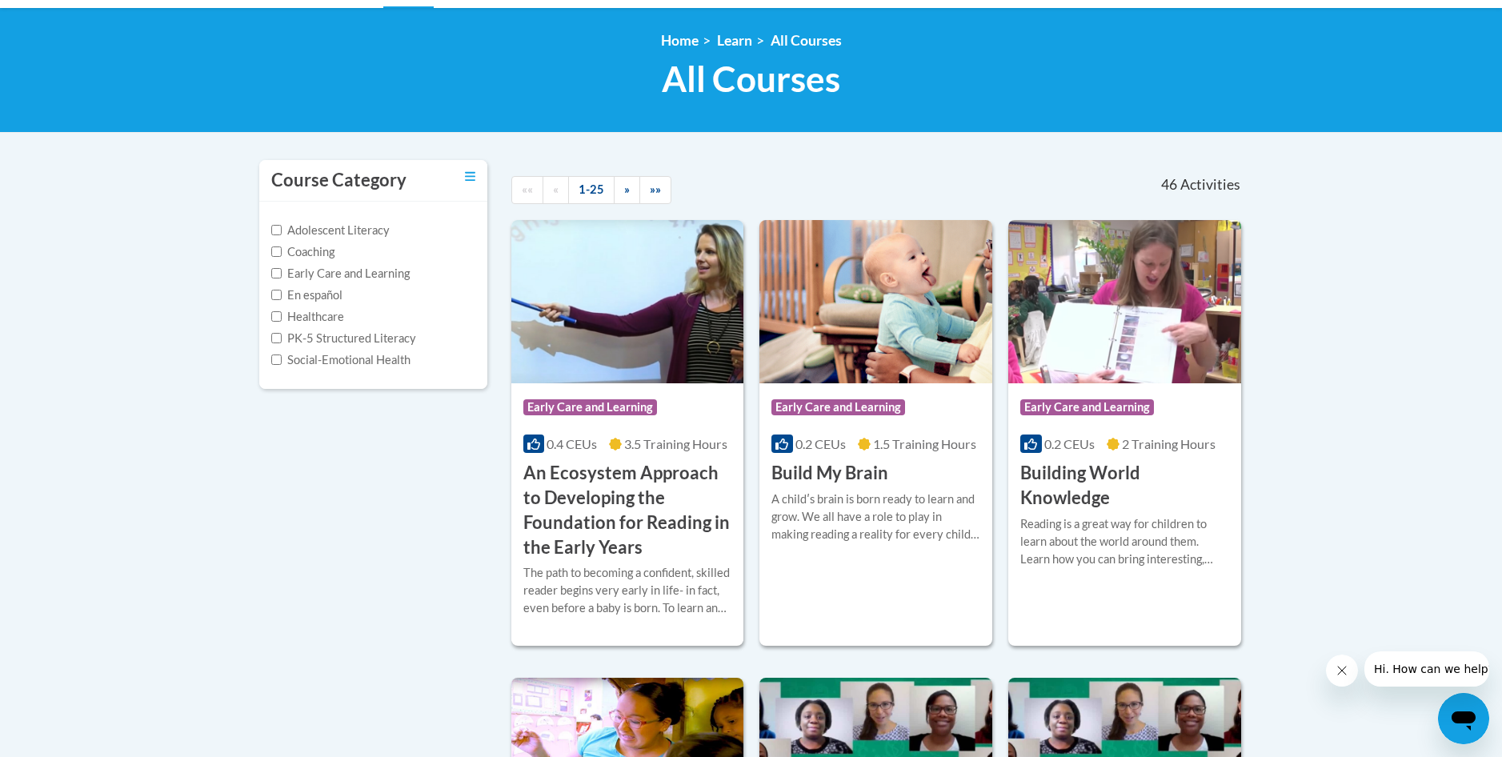
scroll to position [240, 0]
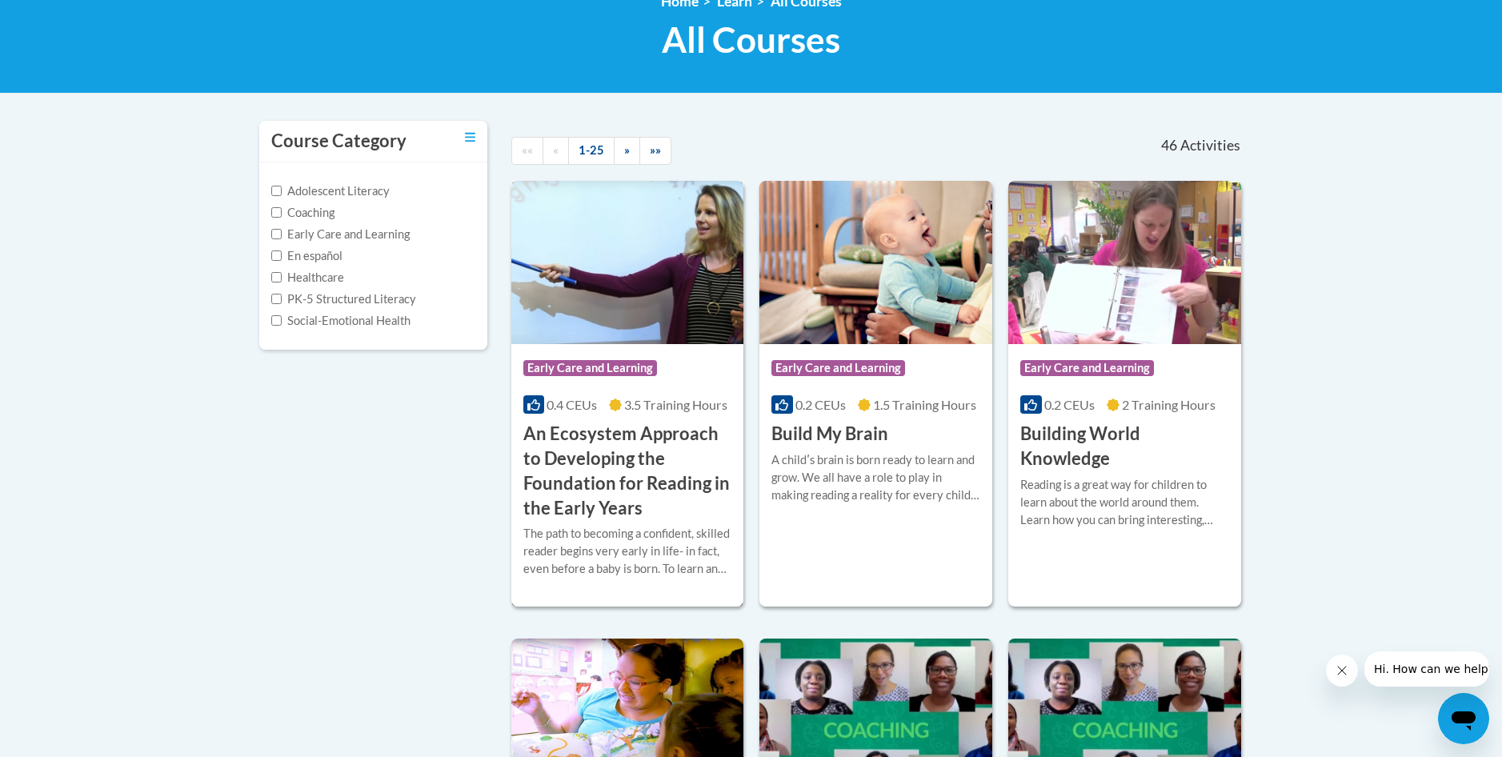
click at [622, 462] on h3 "An Ecosystem Approach to Developing the Foundation for Reading in the Early Yea…" at bounding box center [627, 471] width 209 height 98
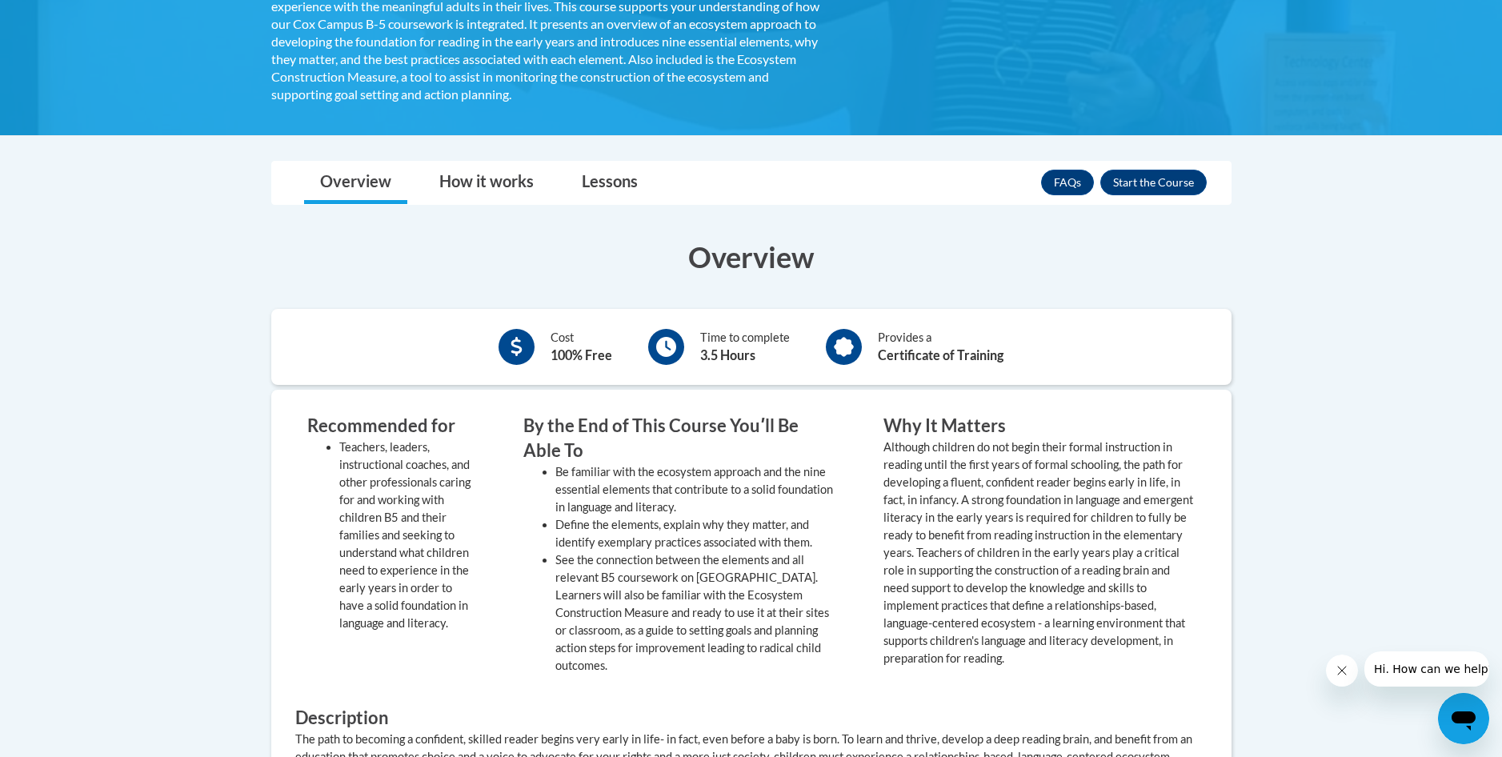
scroll to position [191, 0]
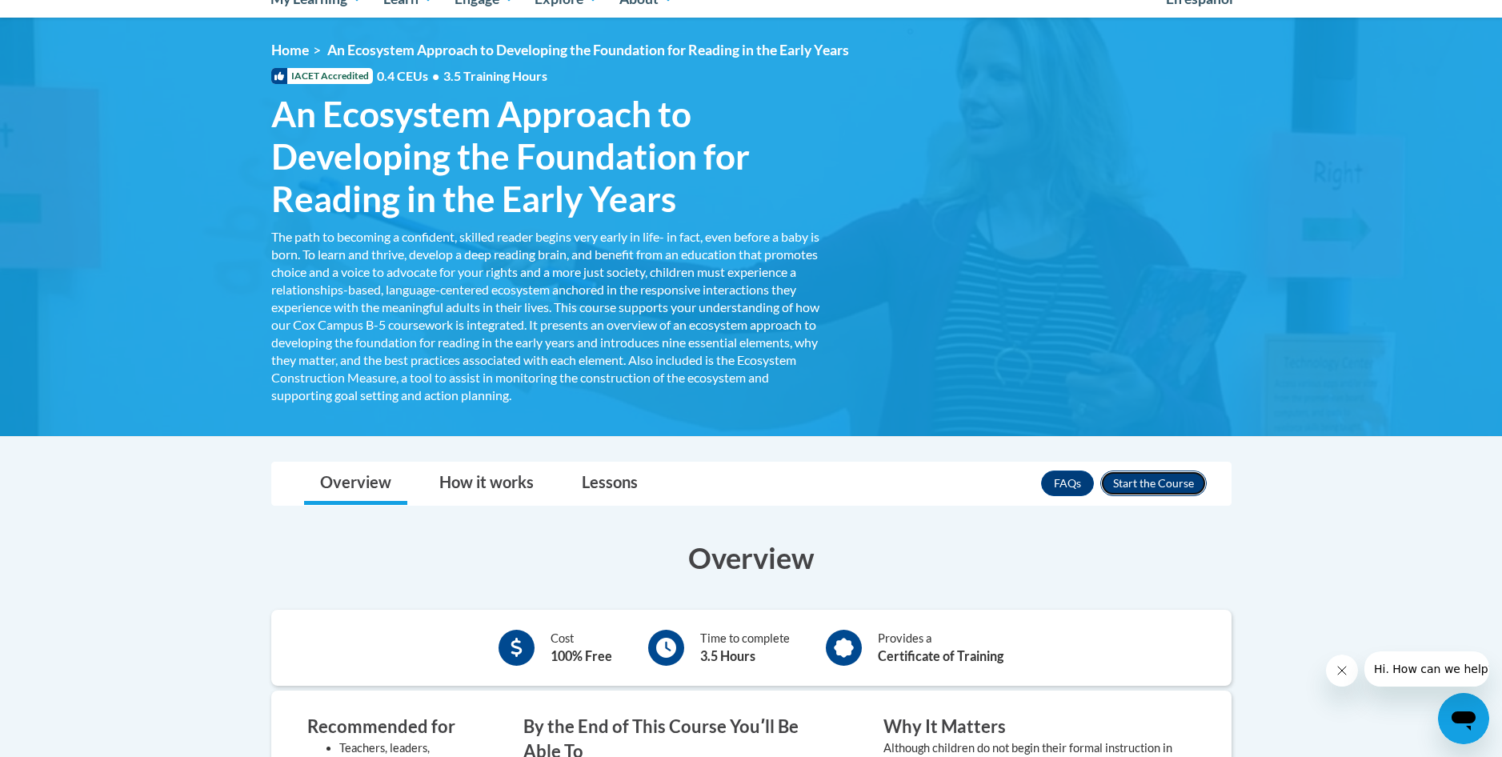
click at [1152, 482] on button "Enroll" at bounding box center [1153, 484] width 106 height 26
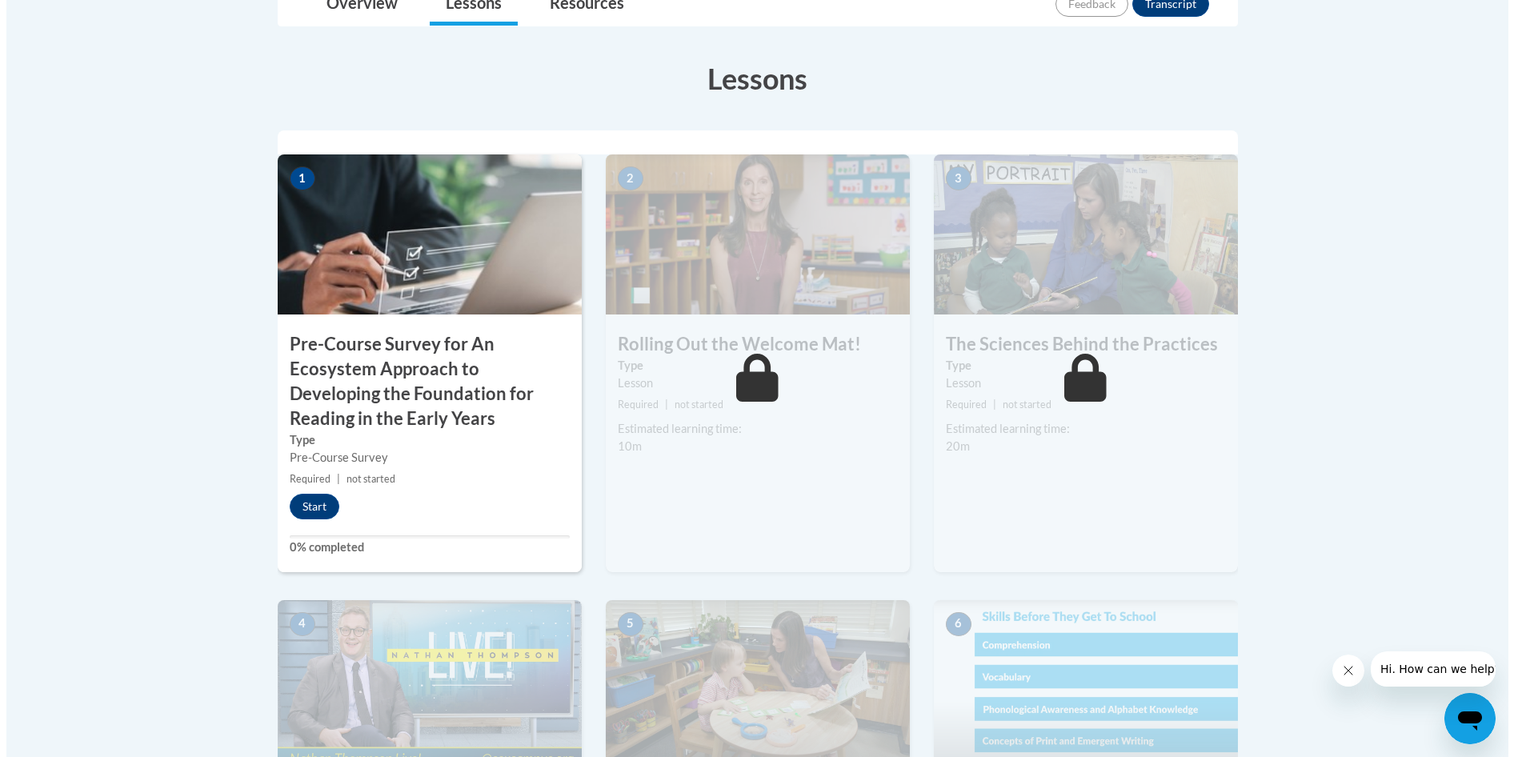
scroll to position [480, 0]
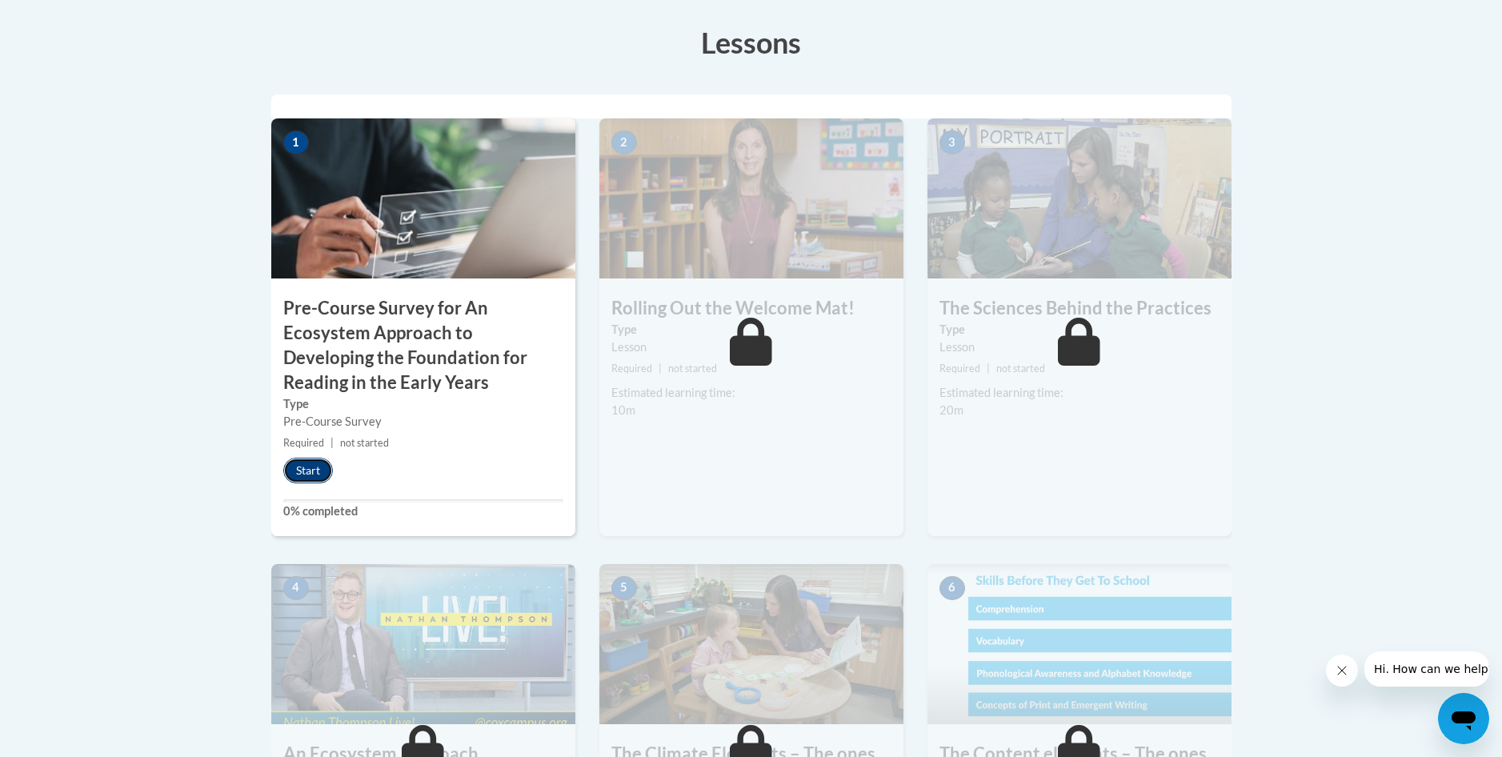
click at [305, 467] on button "Start" at bounding box center [308, 471] width 50 height 26
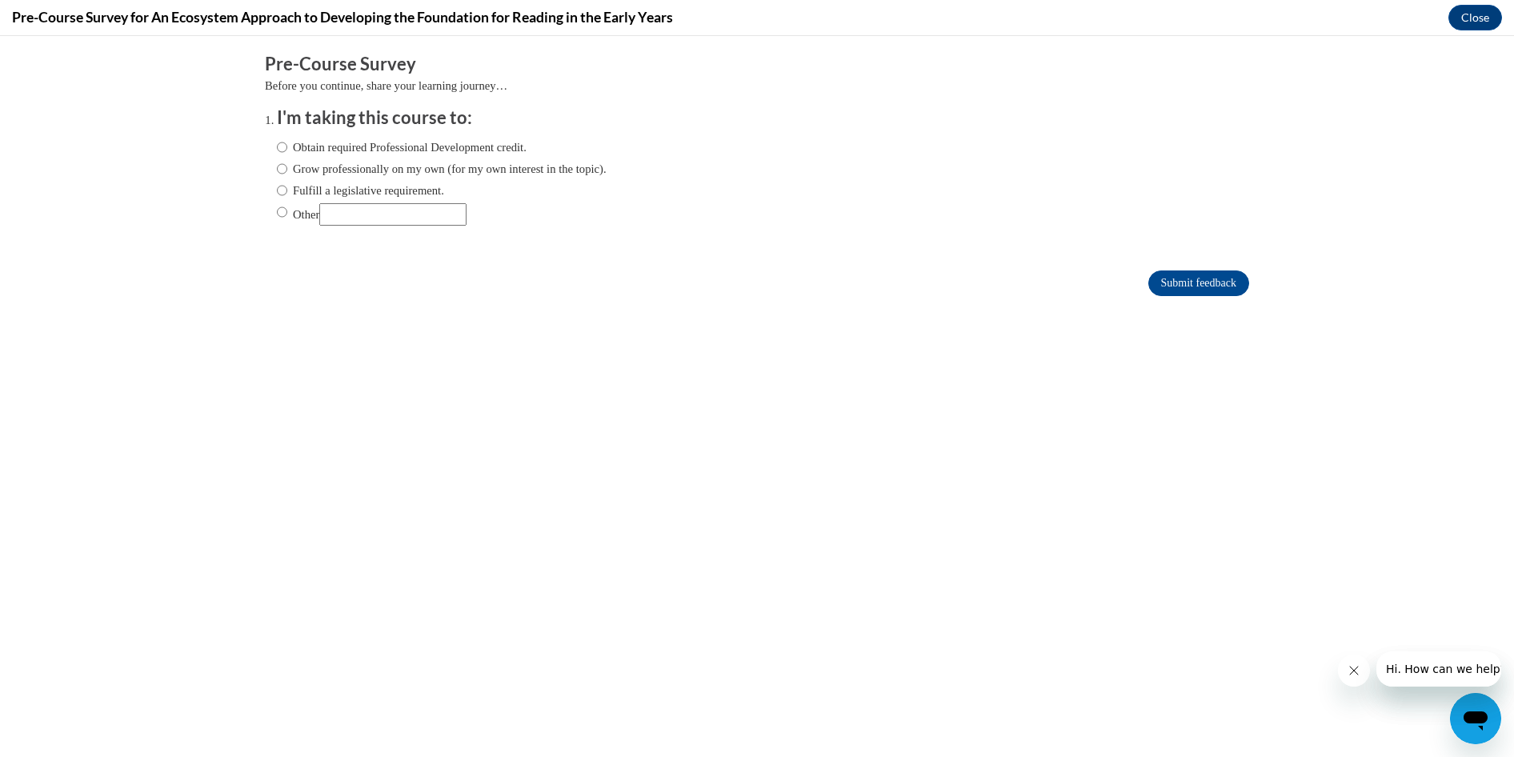
scroll to position [0, 0]
drag, startPoint x: 342, startPoint y: 204, endPoint x: 350, endPoint y: 201, distance: 9.4
click at [343, 203] on input "Other" at bounding box center [392, 214] width 147 height 22
type input "Butterfly garden academy shelbyville ky 40065"
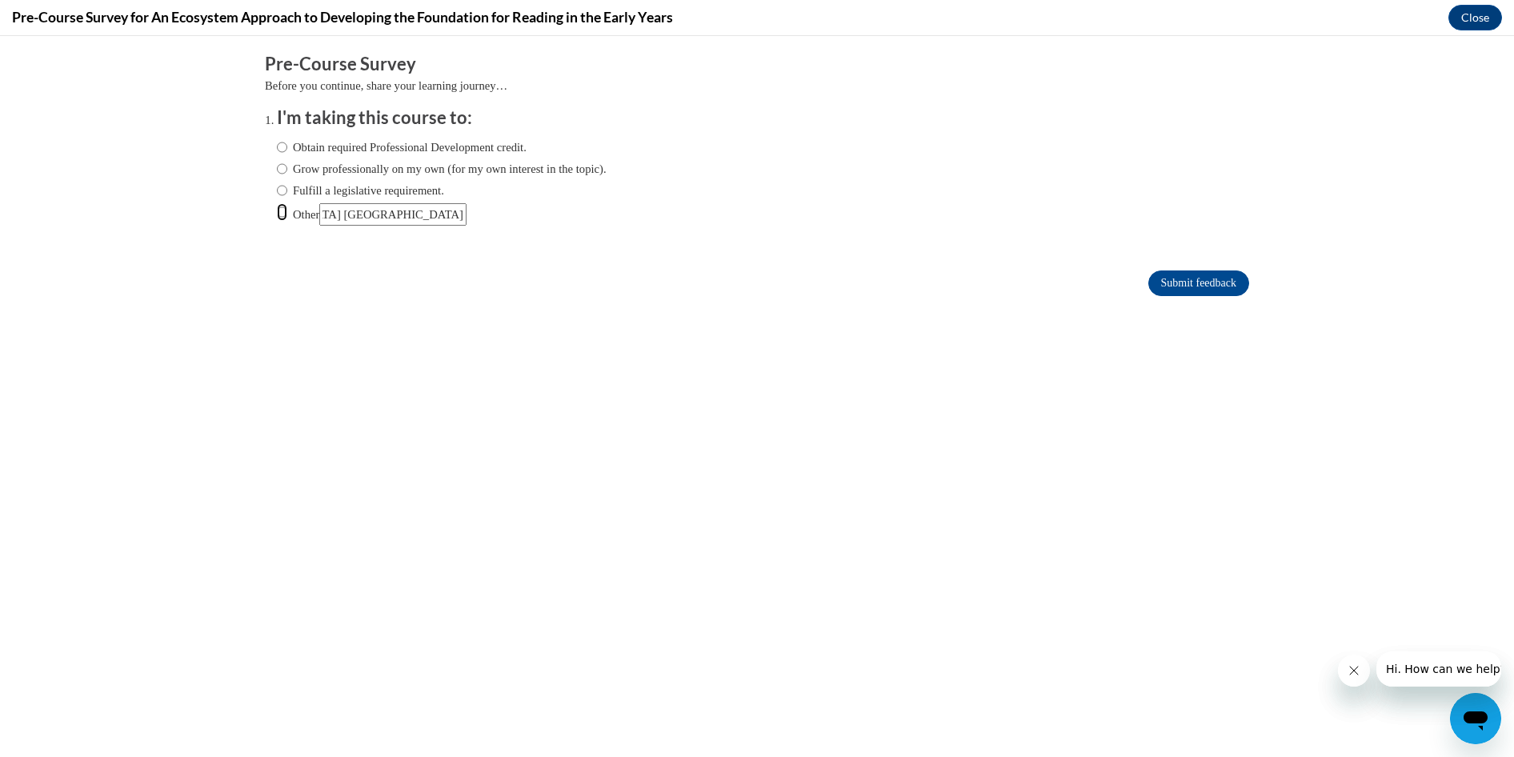
click at [277, 214] on input "Other" at bounding box center [282, 212] width 10 height 18
radio input "true"
click at [1164, 286] on input "Submit feedback" at bounding box center [1198, 283] width 101 height 26
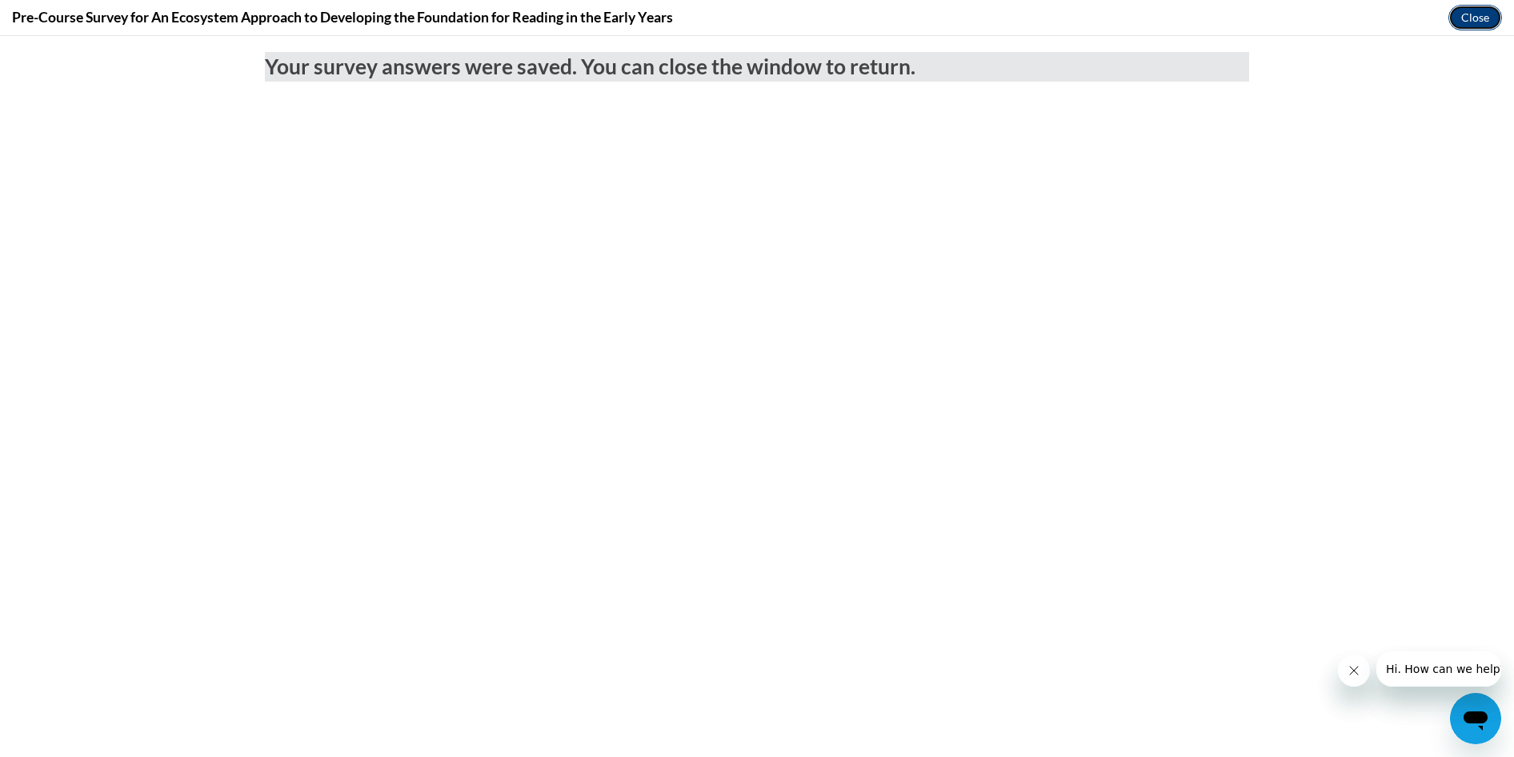
click at [1481, 20] on button "Close" at bounding box center [1475, 18] width 54 height 26
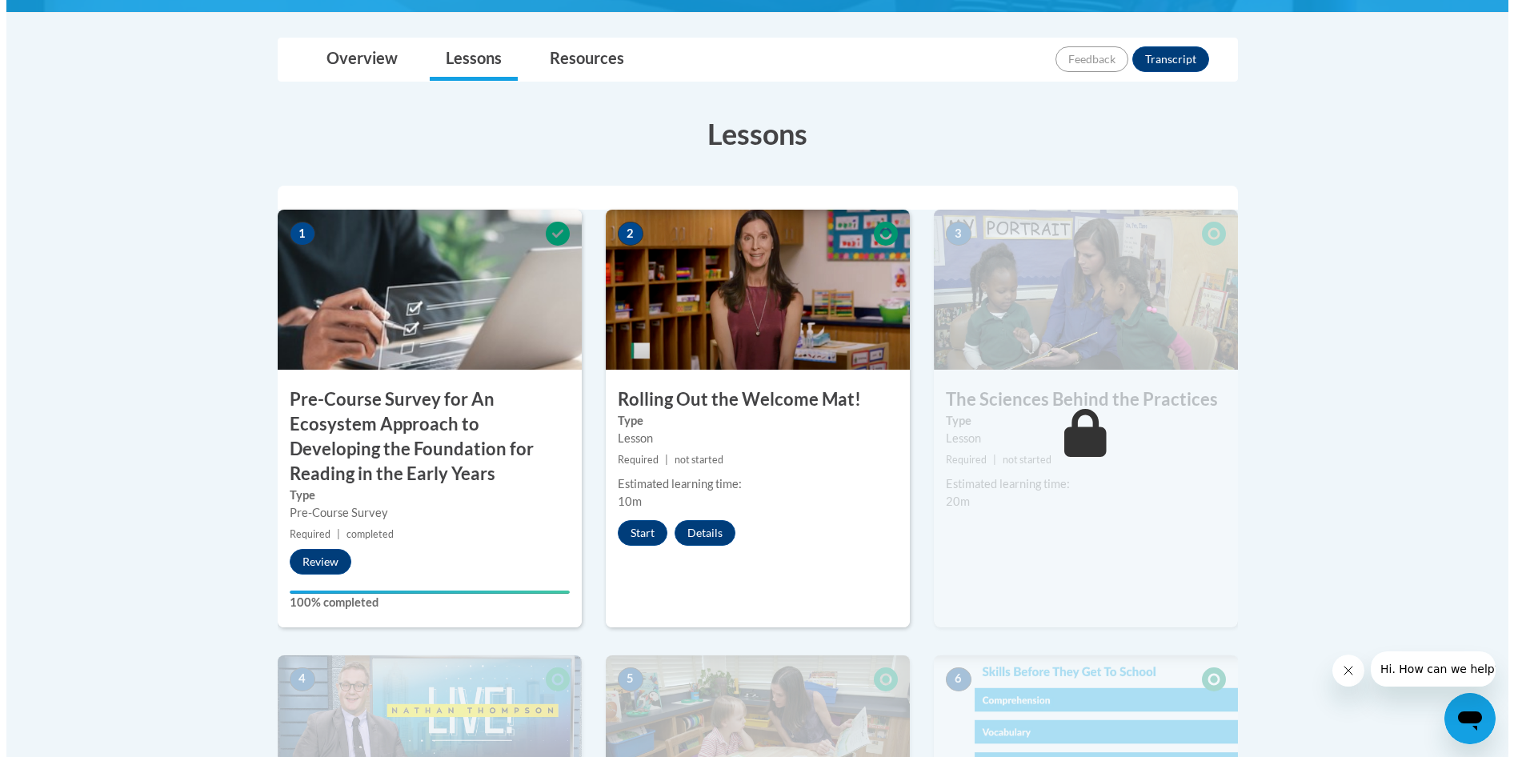
scroll to position [336, 0]
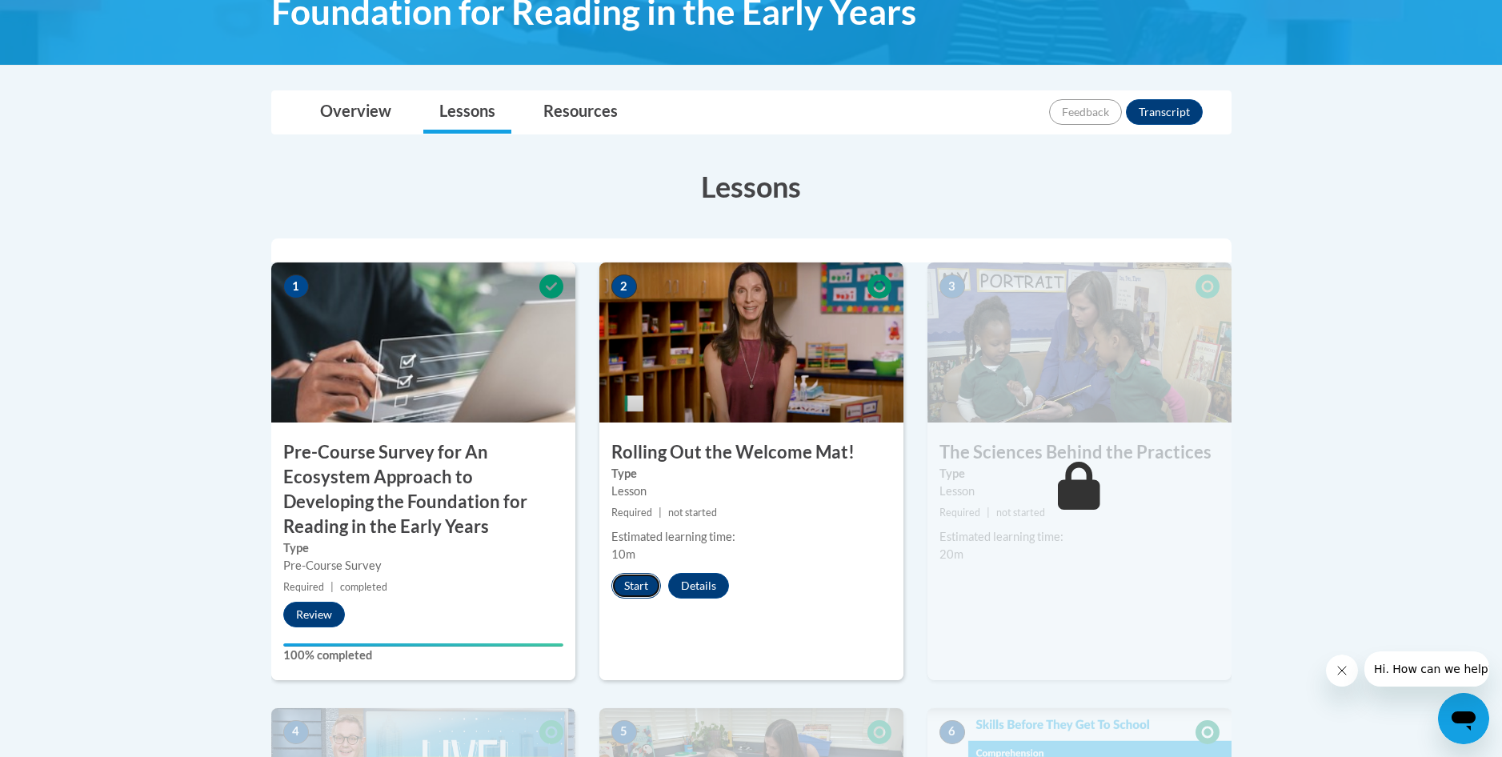
click at [624, 583] on button "Start" at bounding box center [636, 586] width 50 height 26
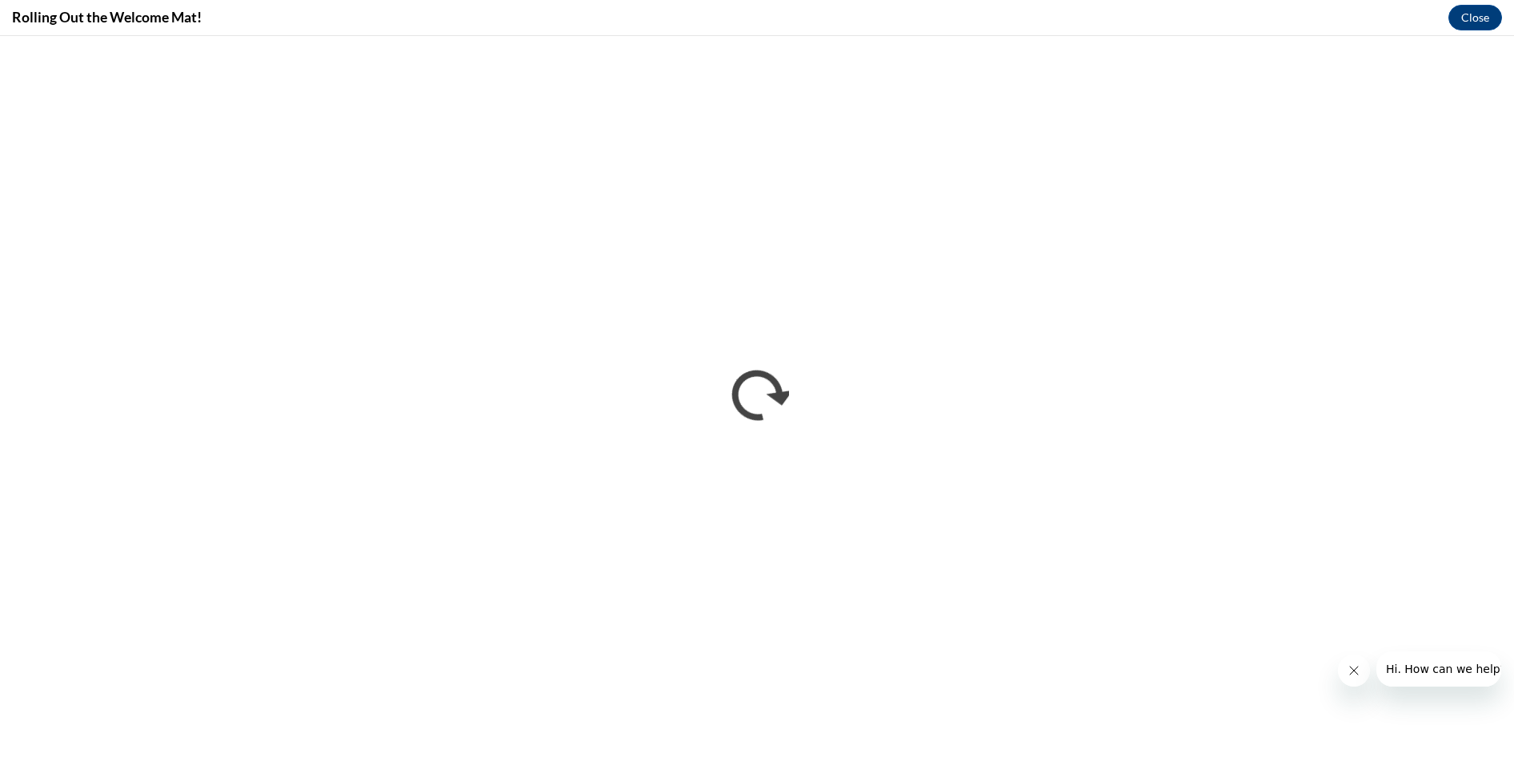
scroll to position [0, 0]
